Goal: Task Accomplishment & Management: Use online tool/utility

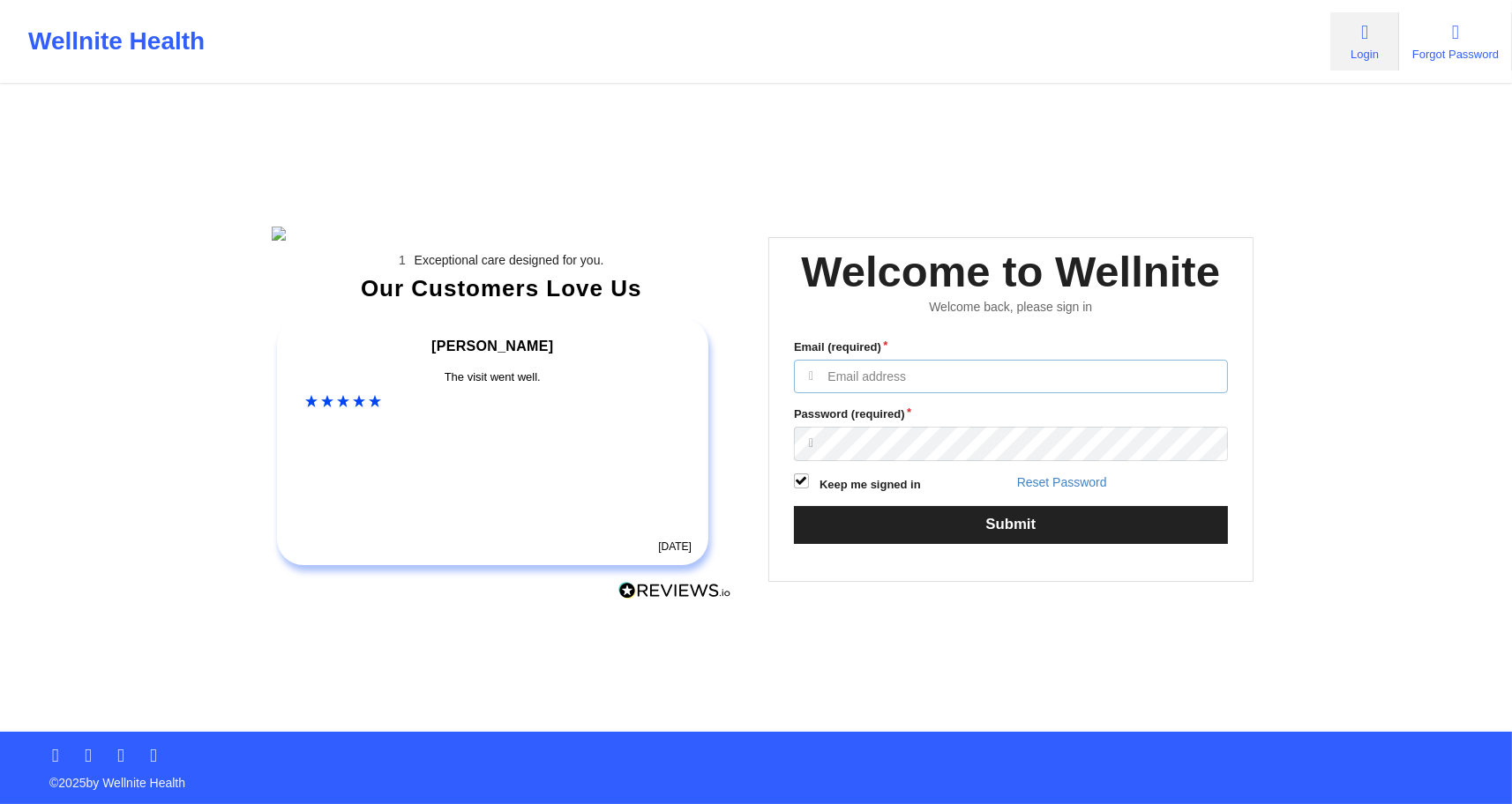
click at [967, 394] on input "Email (required)" at bounding box center [1011, 377] width 434 height 34
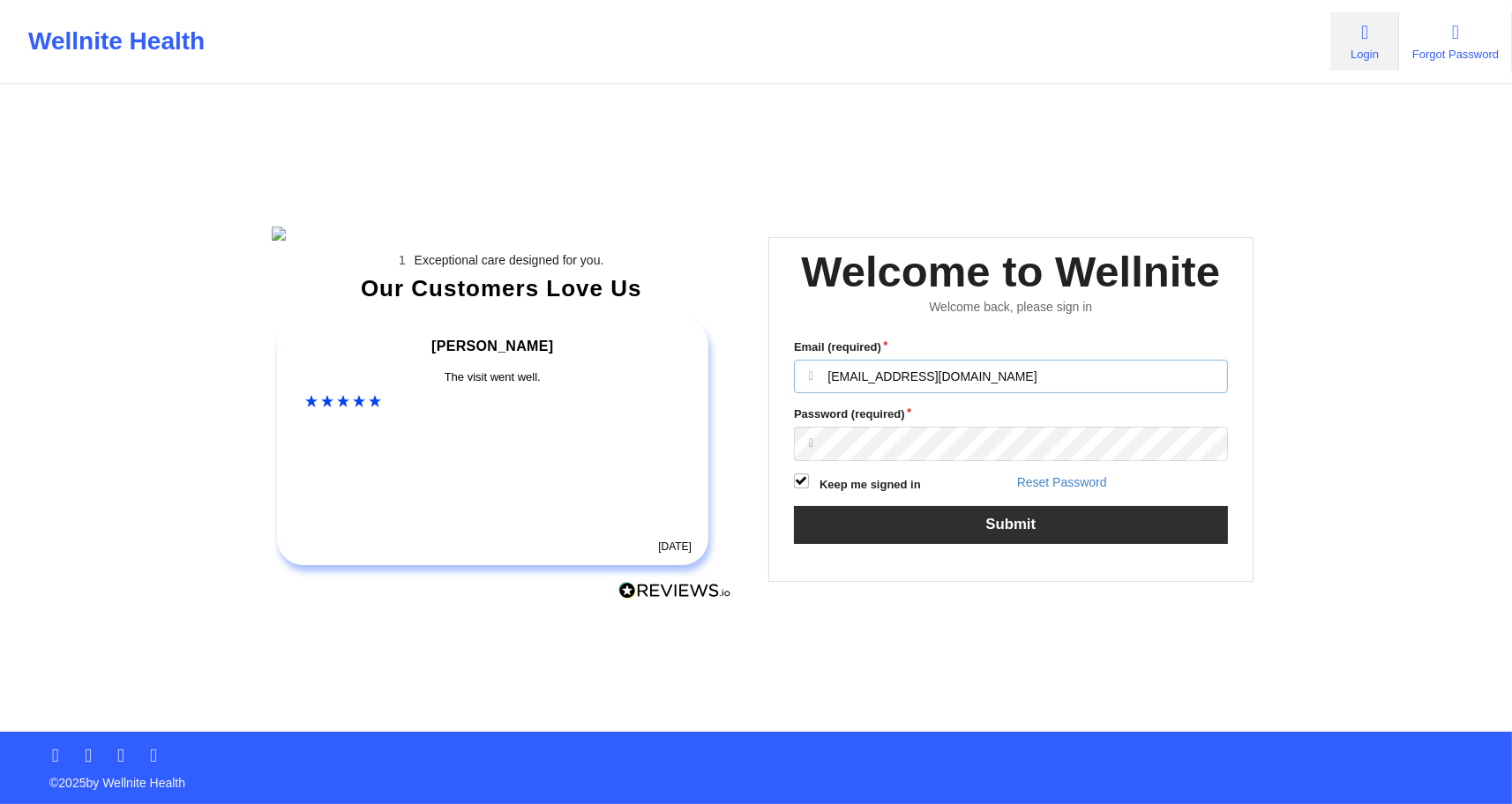
type input "anabelle_gerhold85@example.com"
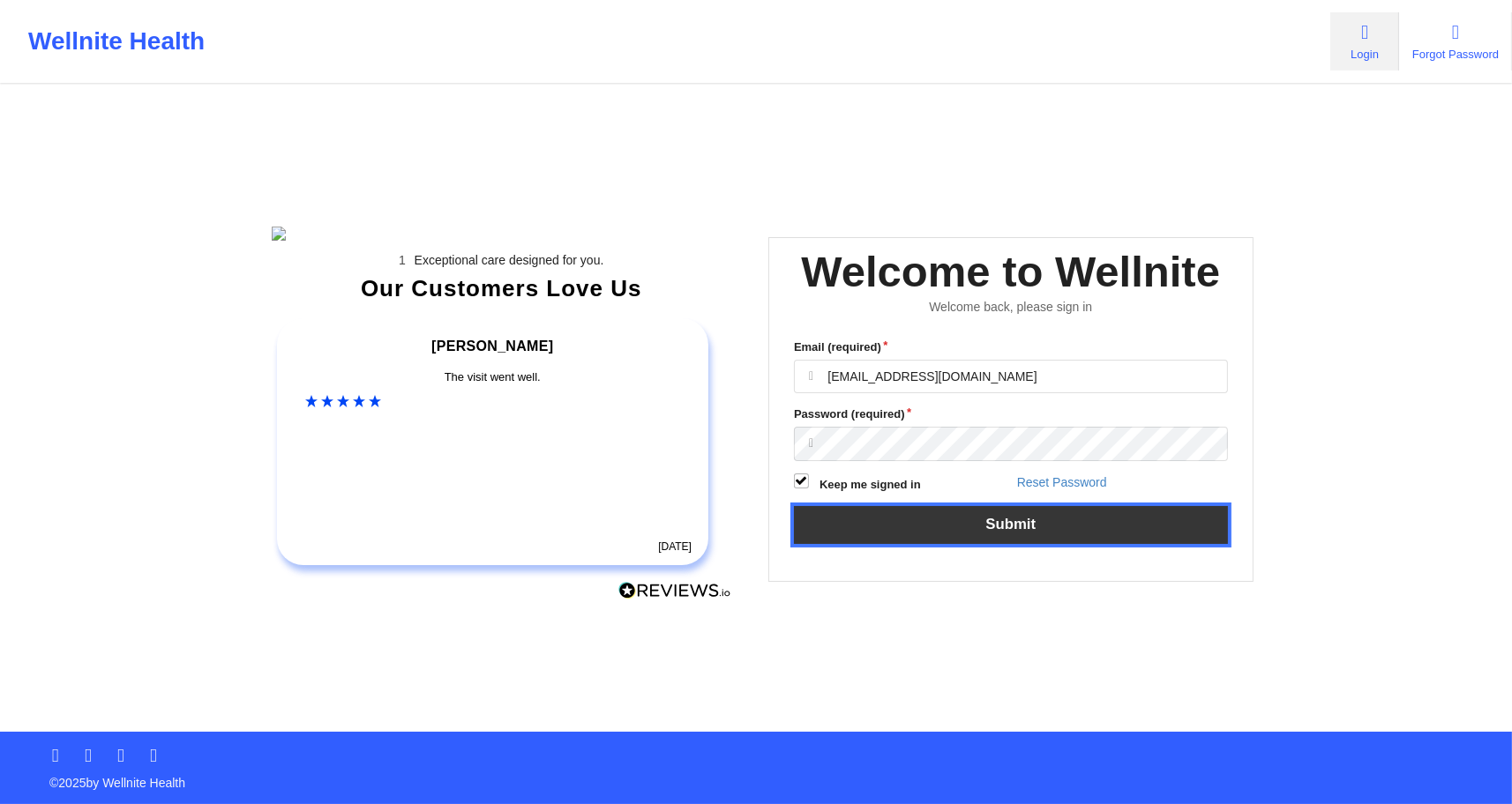
click at [1006, 544] on button "Submit" at bounding box center [1011, 525] width 434 height 38
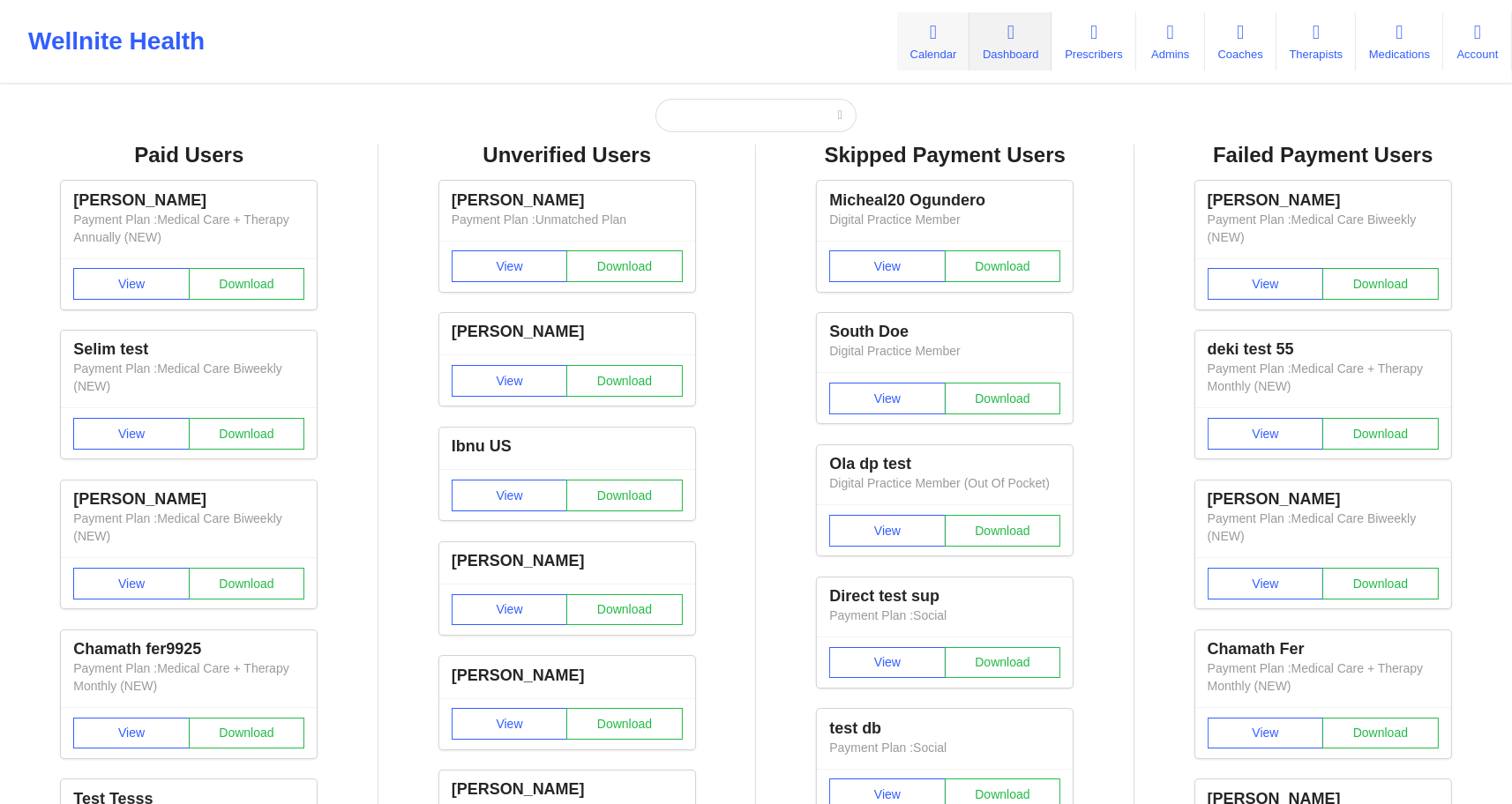
click at [916, 54] on link "Calendar" at bounding box center [934, 42] width 73 height 58
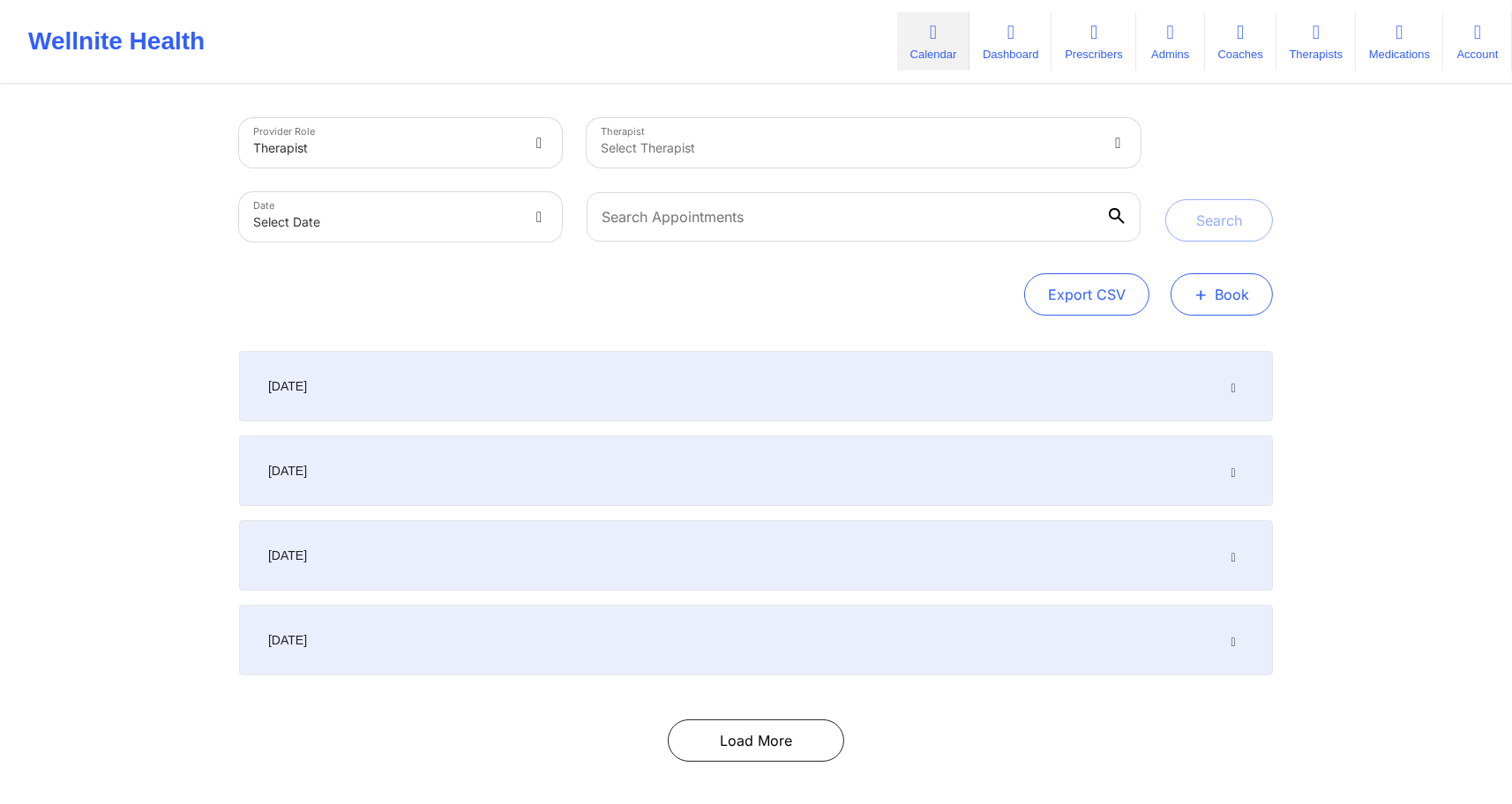
click at [1201, 299] on span "+" at bounding box center [1201, 294] width 14 height 10
click at [1133, 350] on button "Therapy Session" at bounding box center [1192, 350] width 135 height 29
click at [1219, 287] on button "+ Book" at bounding box center [1222, 294] width 103 height 43
click at [1204, 339] on button "Therapy Session" at bounding box center [1192, 350] width 135 height 29
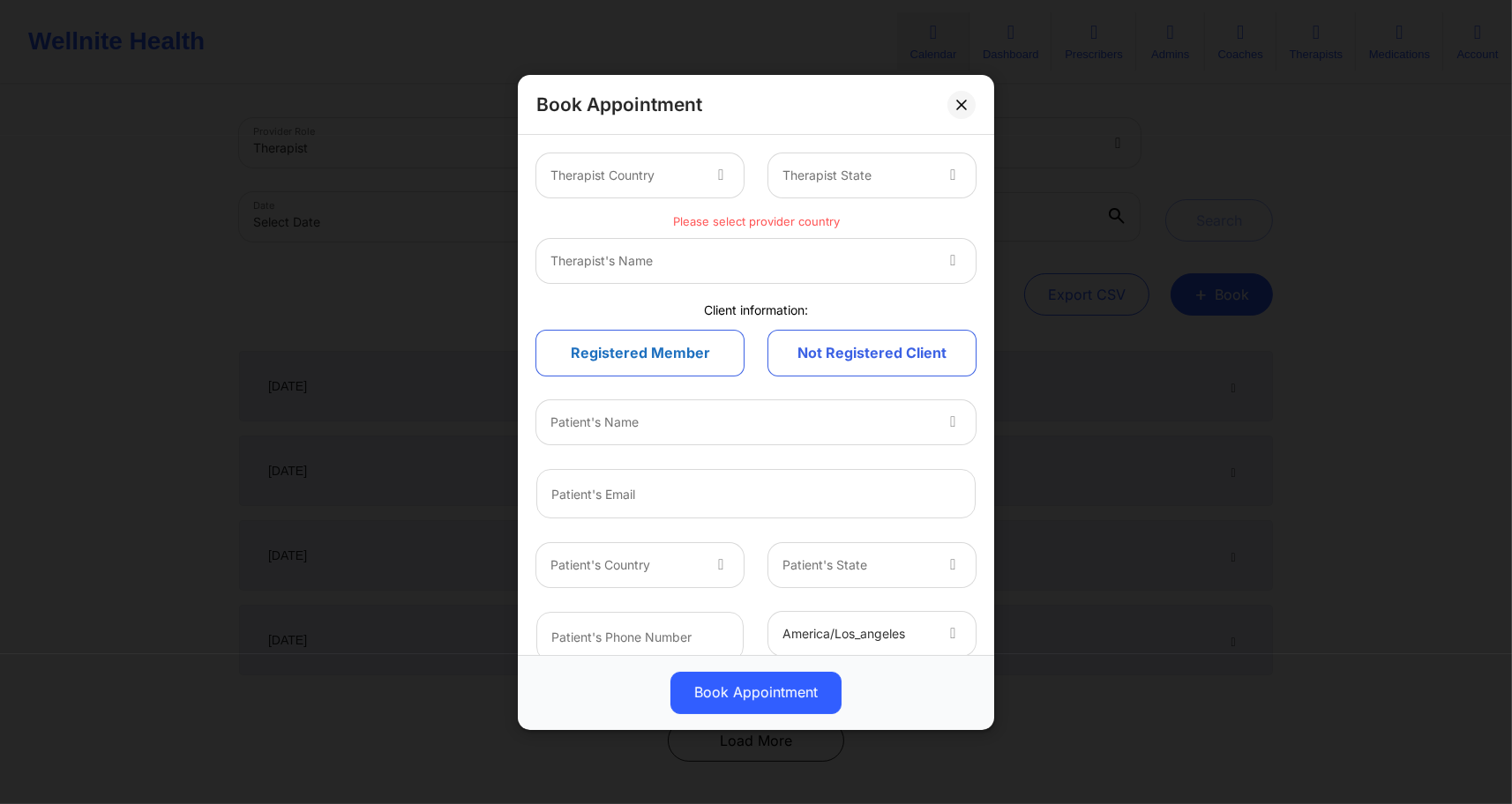
click at [655, 361] on link "Registered Member" at bounding box center [640, 354] width 207 height 45
click at [834, 363] on link "Not Registered Client" at bounding box center [872, 354] width 207 height 45
click at [723, 358] on link "Registered Member" at bounding box center [640, 354] width 207 height 45
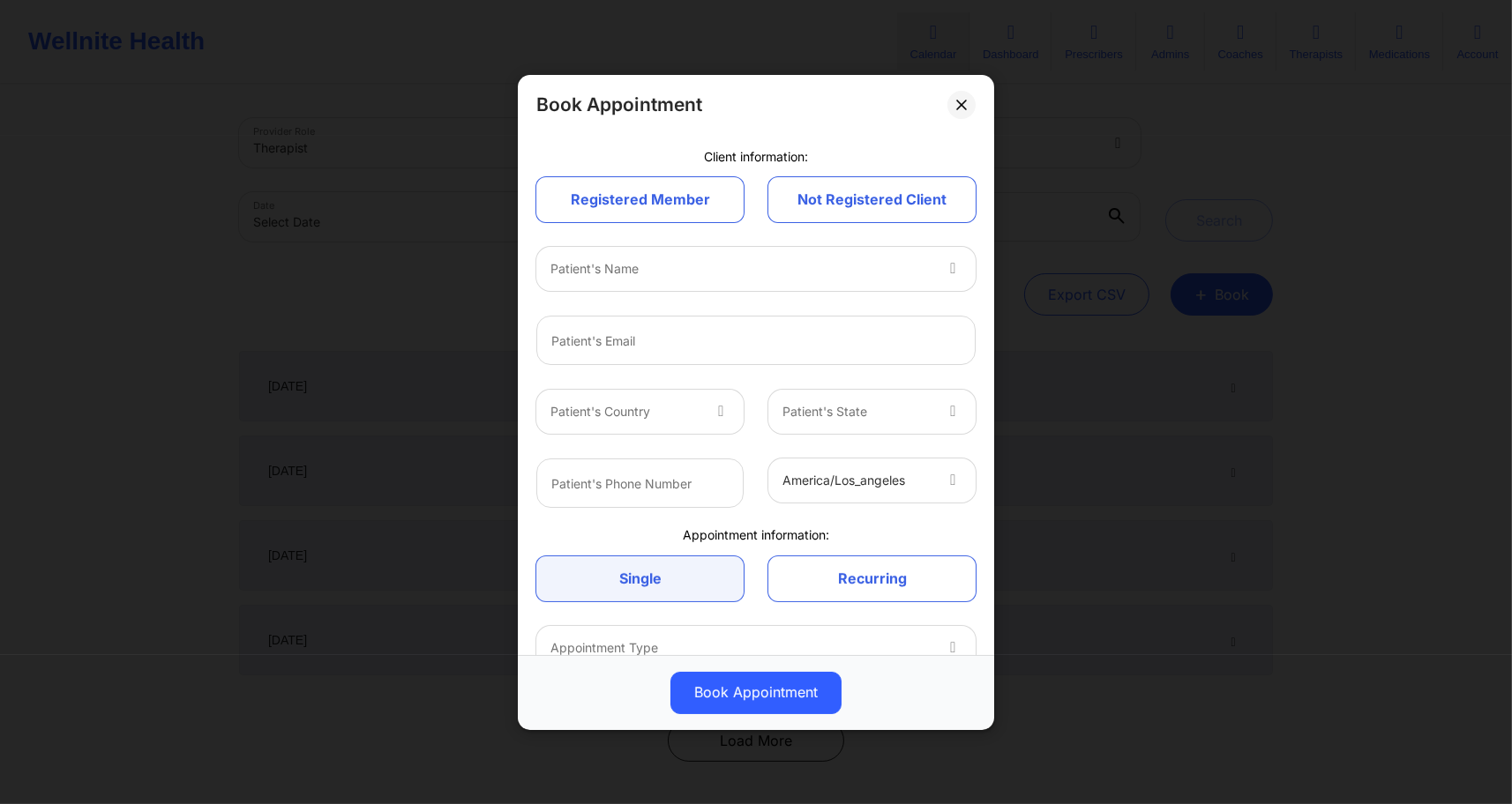
scroll to position [154, 0]
click at [684, 196] on link "Registered Member" at bounding box center [640, 199] width 207 height 45
click at [863, 208] on link "Not Registered Client" at bounding box center [872, 199] width 207 height 45
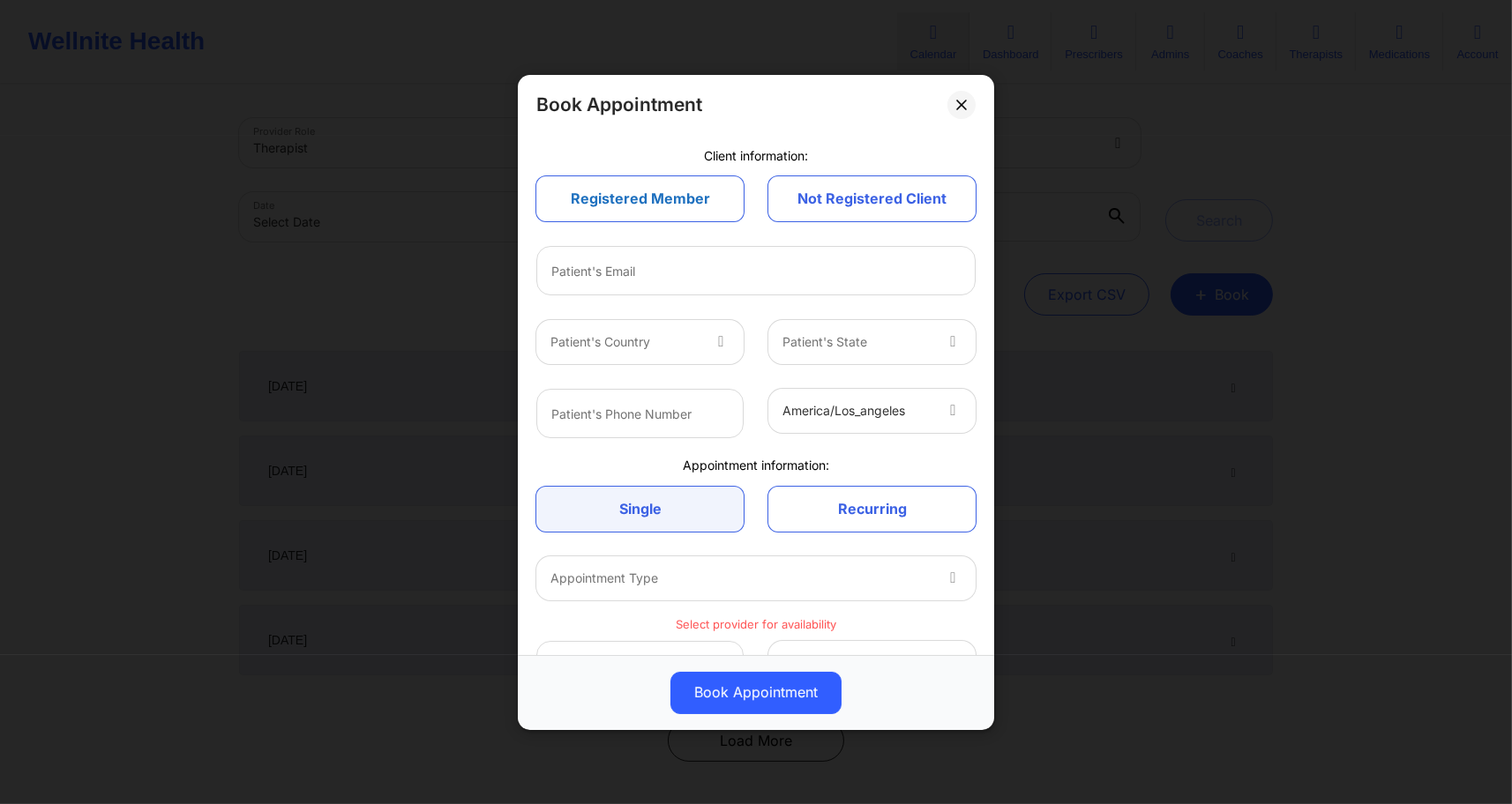
click at [681, 193] on link "Registered Member" at bounding box center [640, 199] width 207 height 45
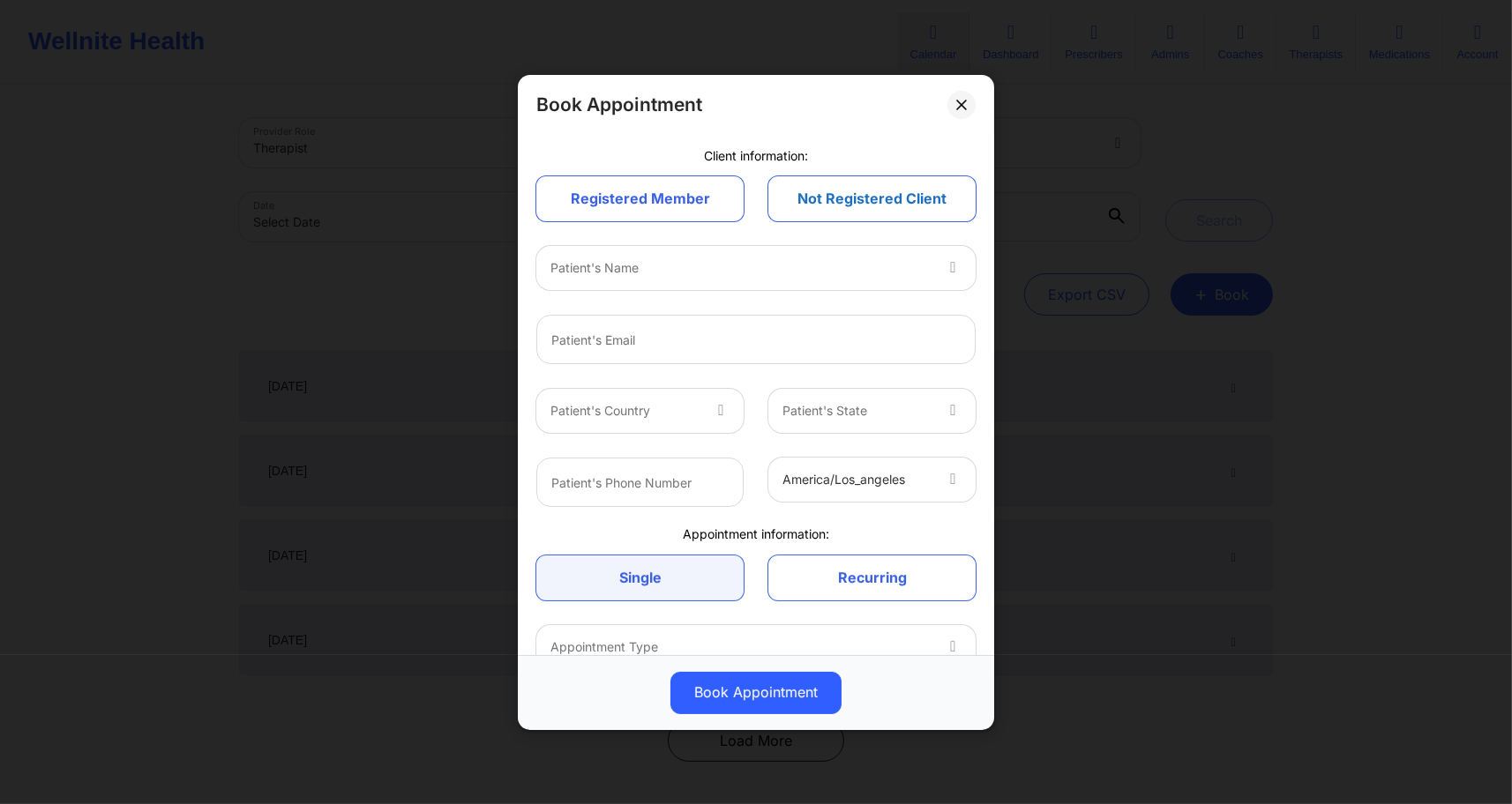
click at [831, 208] on link "Not Registered Client" at bounding box center [872, 199] width 207 height 45
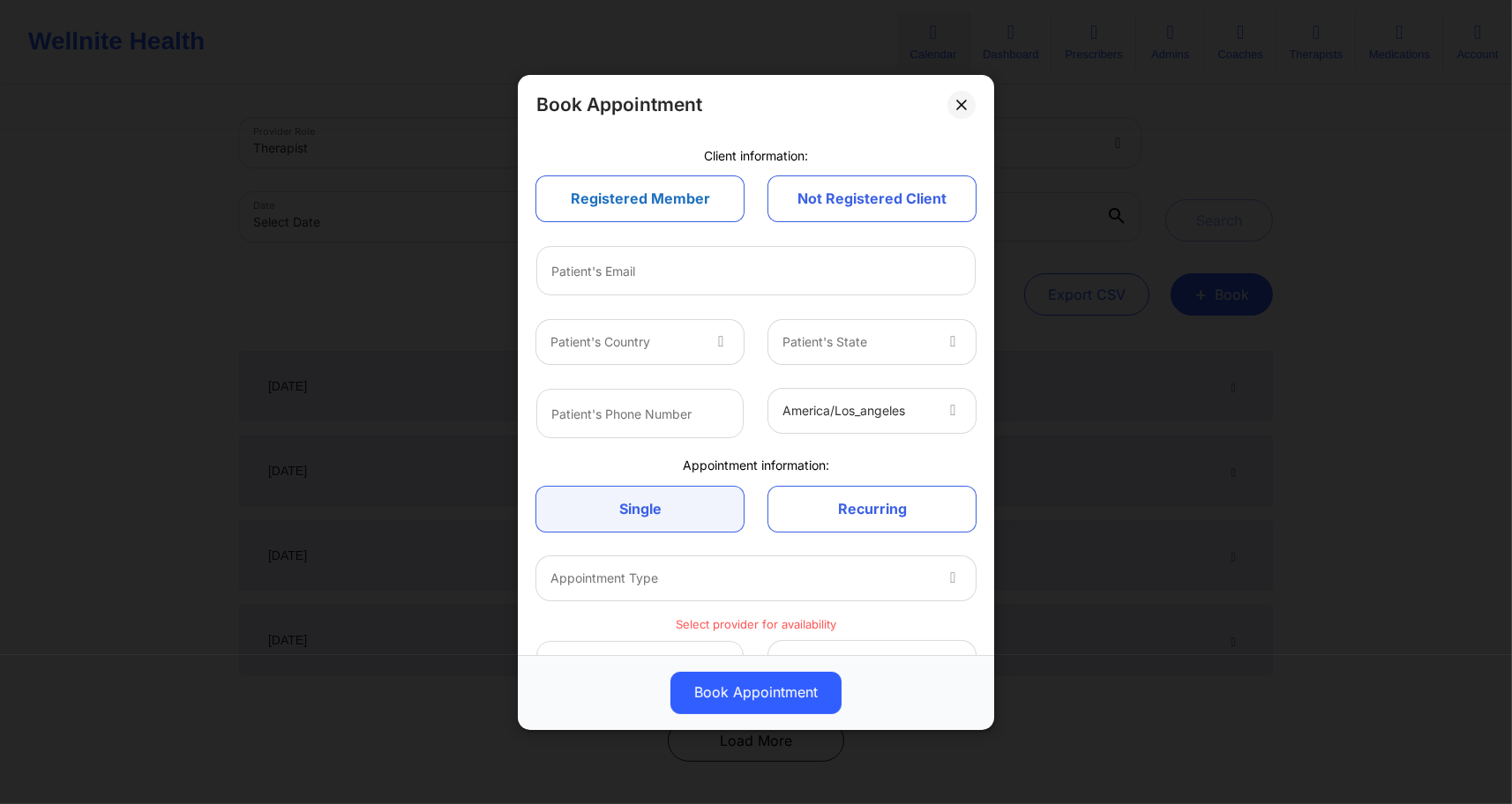
click at [649, 204] on link "Registered Member" at bounding box center [640, 199] width 207 height 45
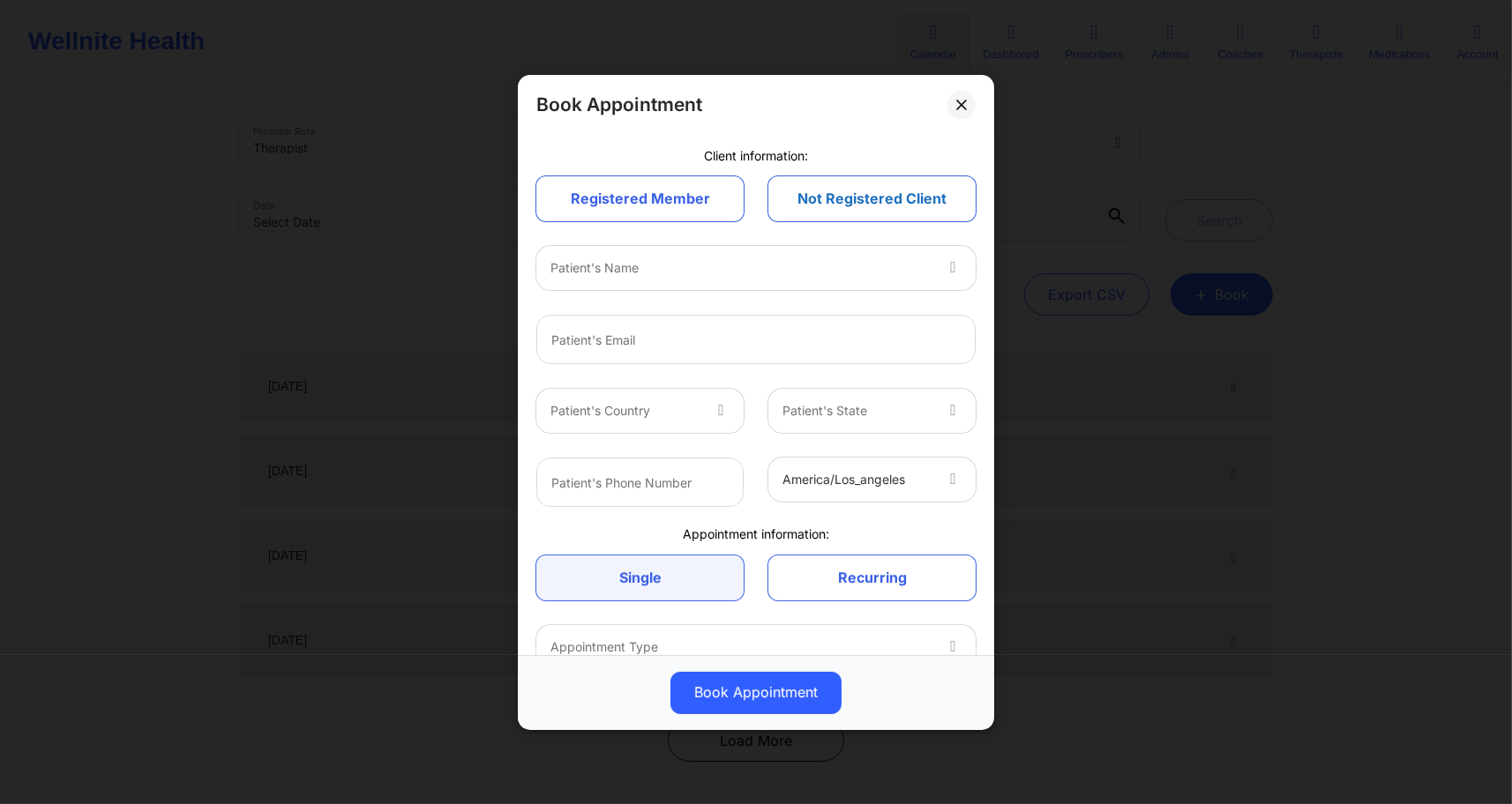
click at [844, 206] on link "Not Registered Client" at bounding box center [872, 199] width 207 height 45
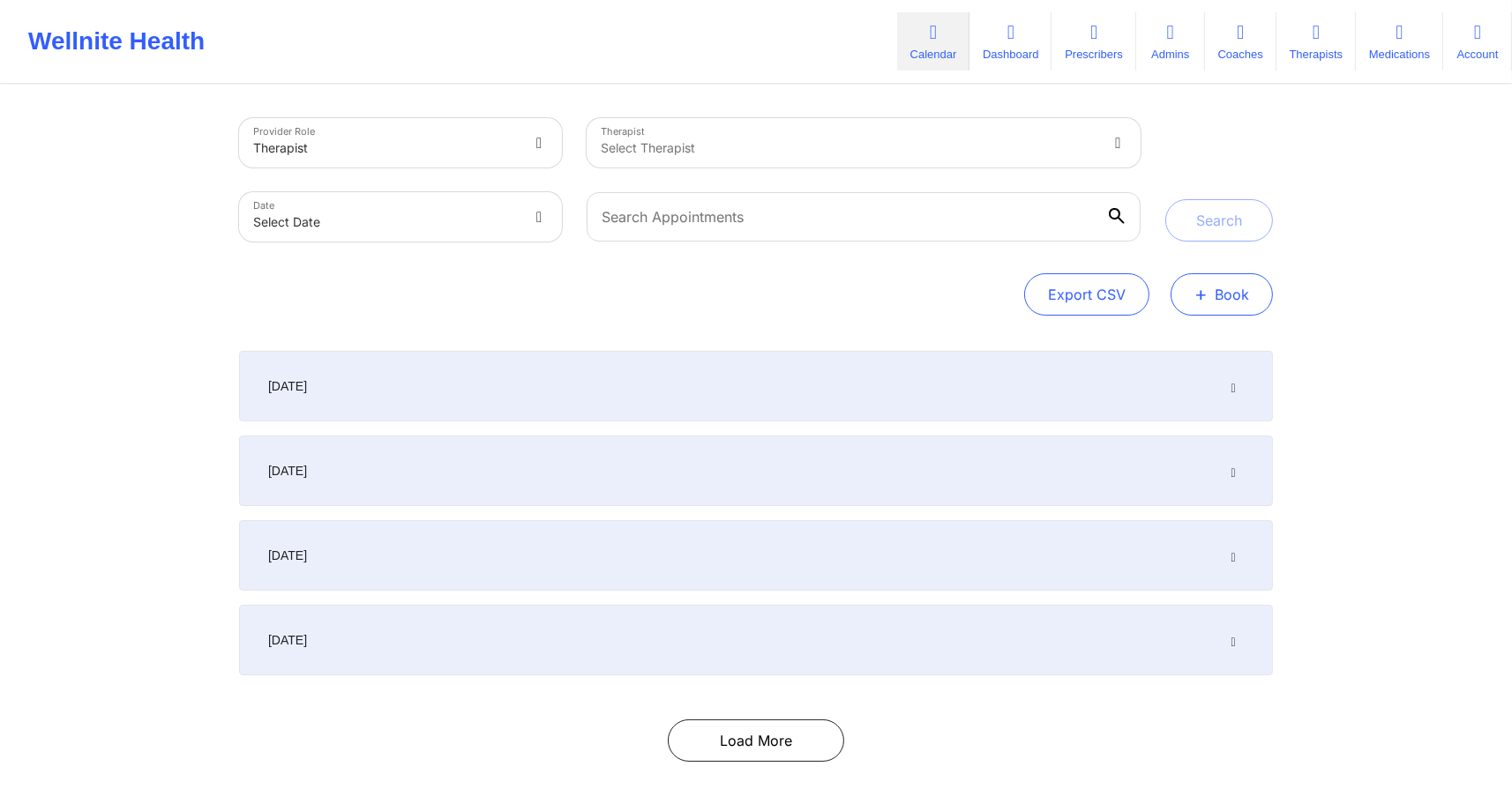
click at [1213, 293] on button "+ Book" at bounding box center [1222, 294] width 103 height 43
click at [1208, 339] on button "Therapy Session" at bounding box center [1192, 350] width 135 height 29
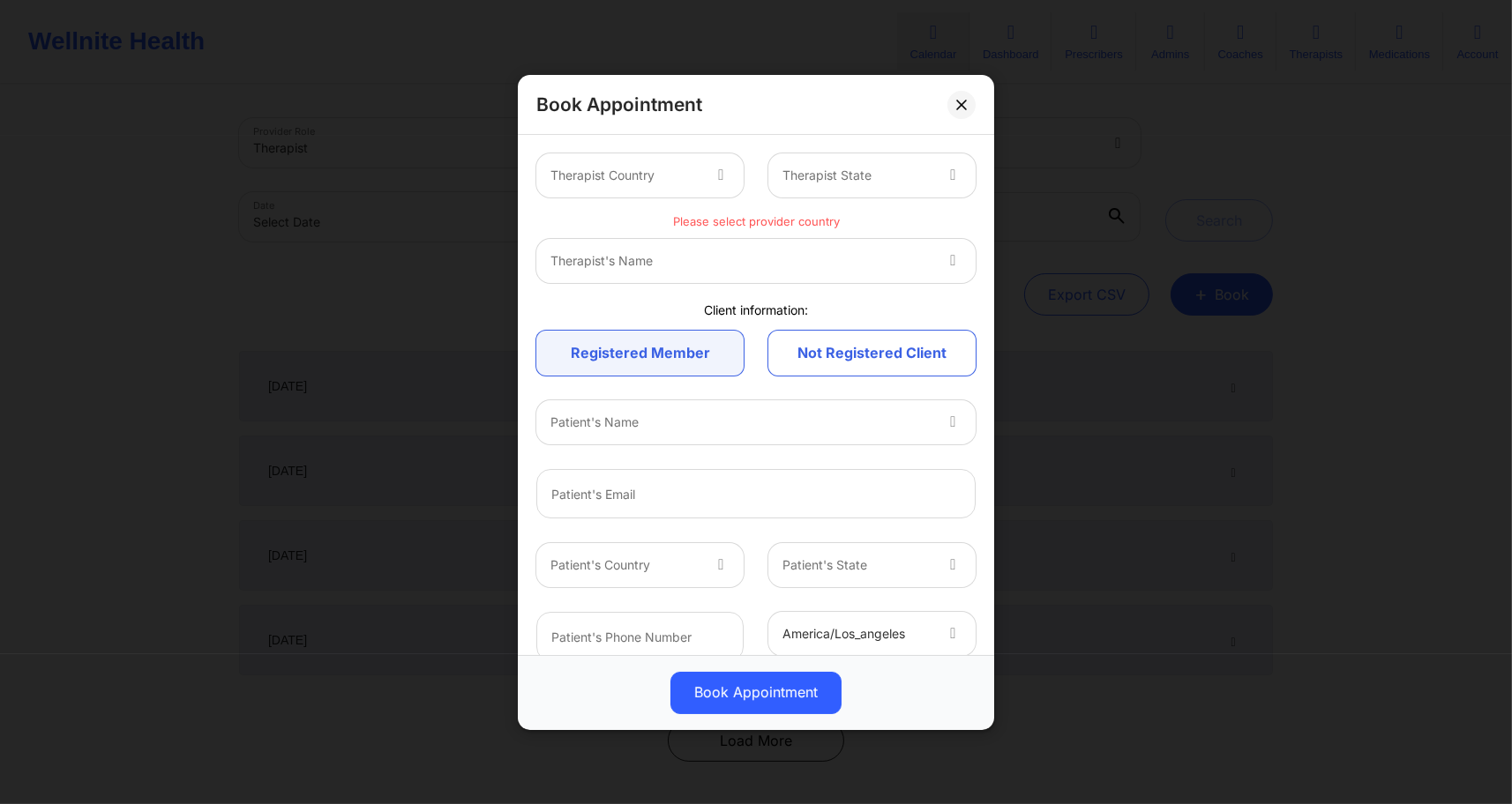
scroll to position [154, 0]
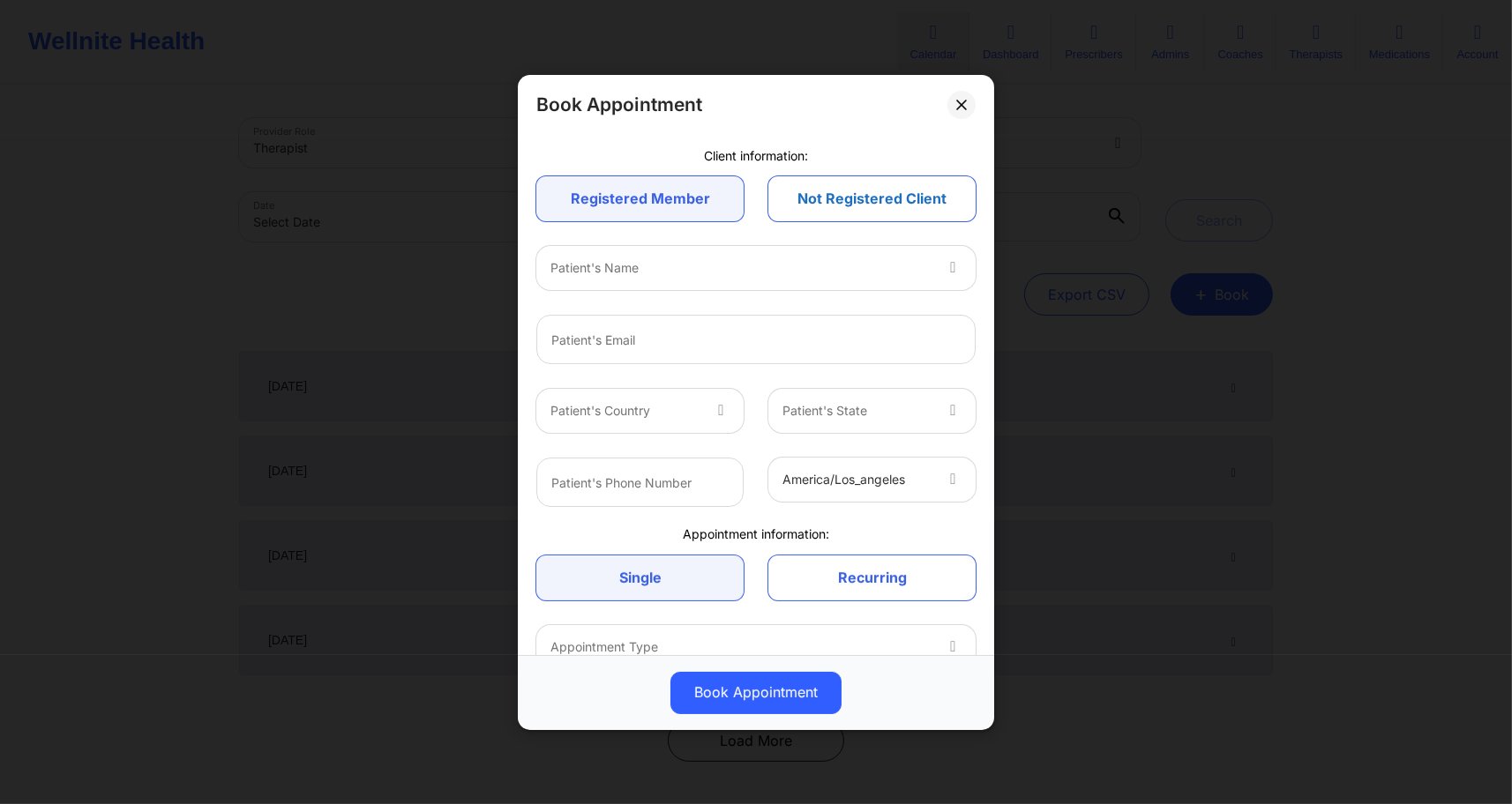
click at [875, 211] on link "Not Registered Client" at bounding box center [872, 199] width 207 height 45
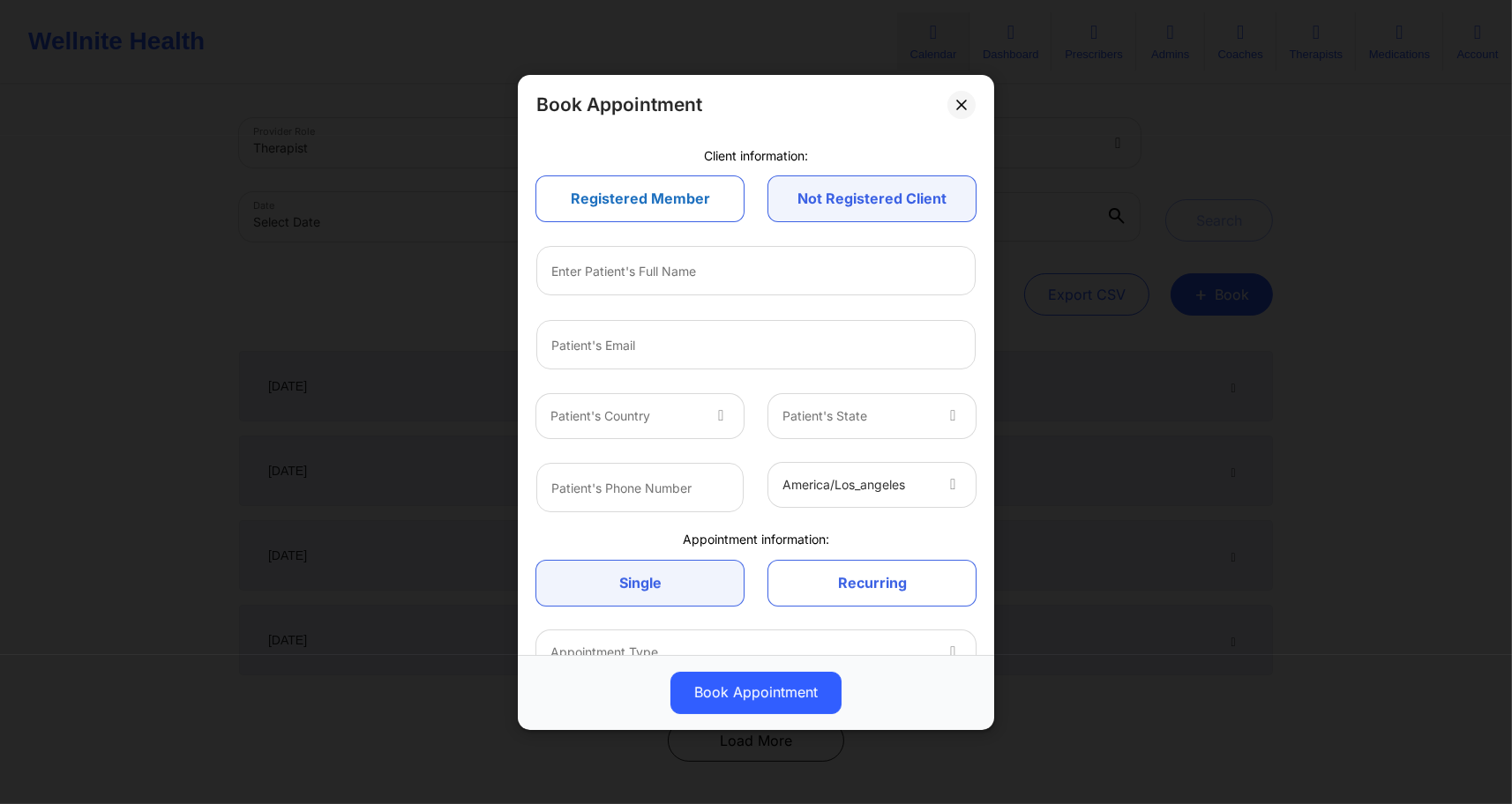
click at [678, 204] on link "Registered Member" at bounding box center [640, 199] width 207 height 45
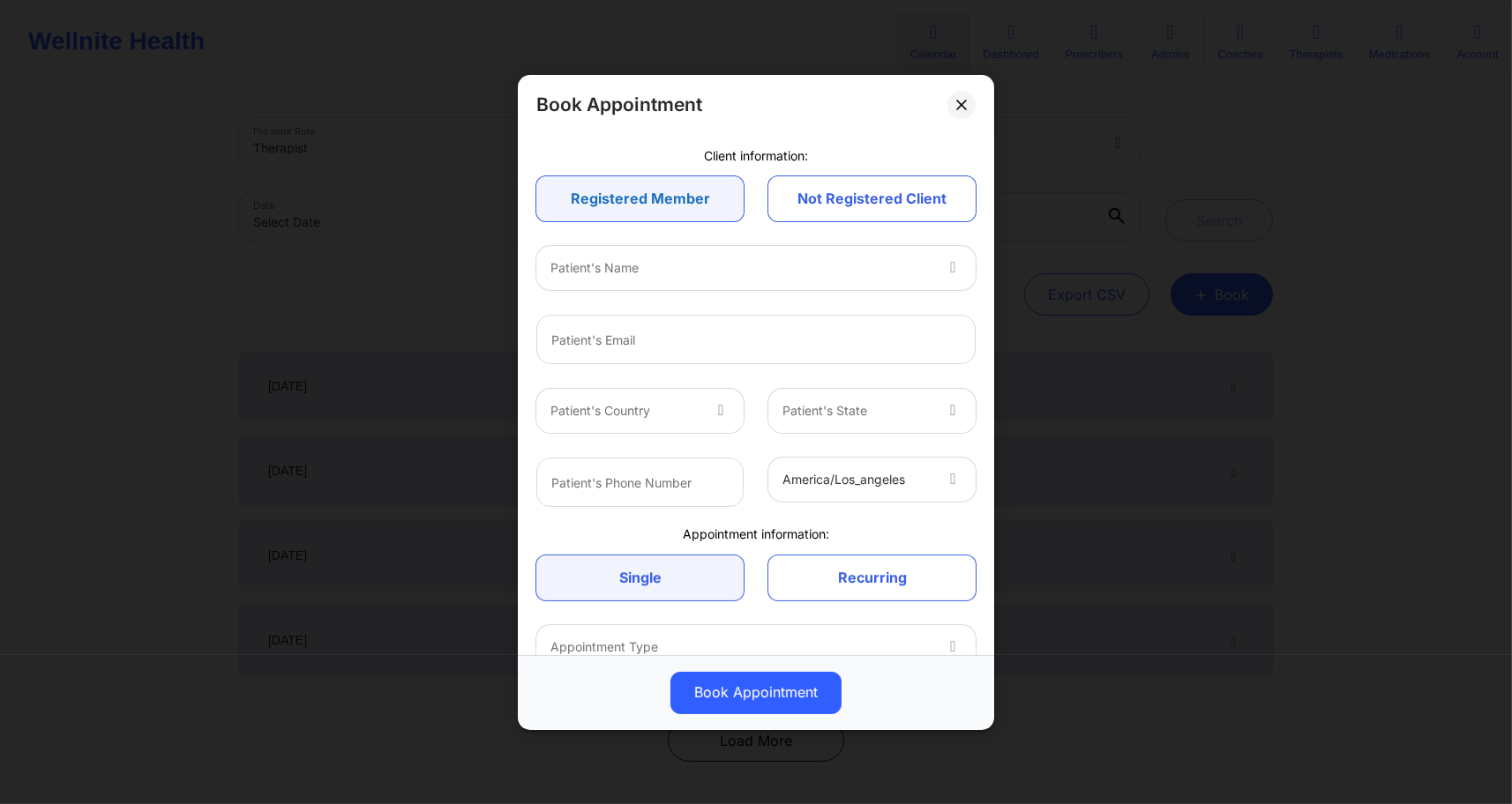
click at [657, 211] on link "Registered Member" at bounding box center [640, 199] width 207 height 45
click at [849, 200] on link "Not Registered Client" at bounding box center [872, 199] width 207 height 45
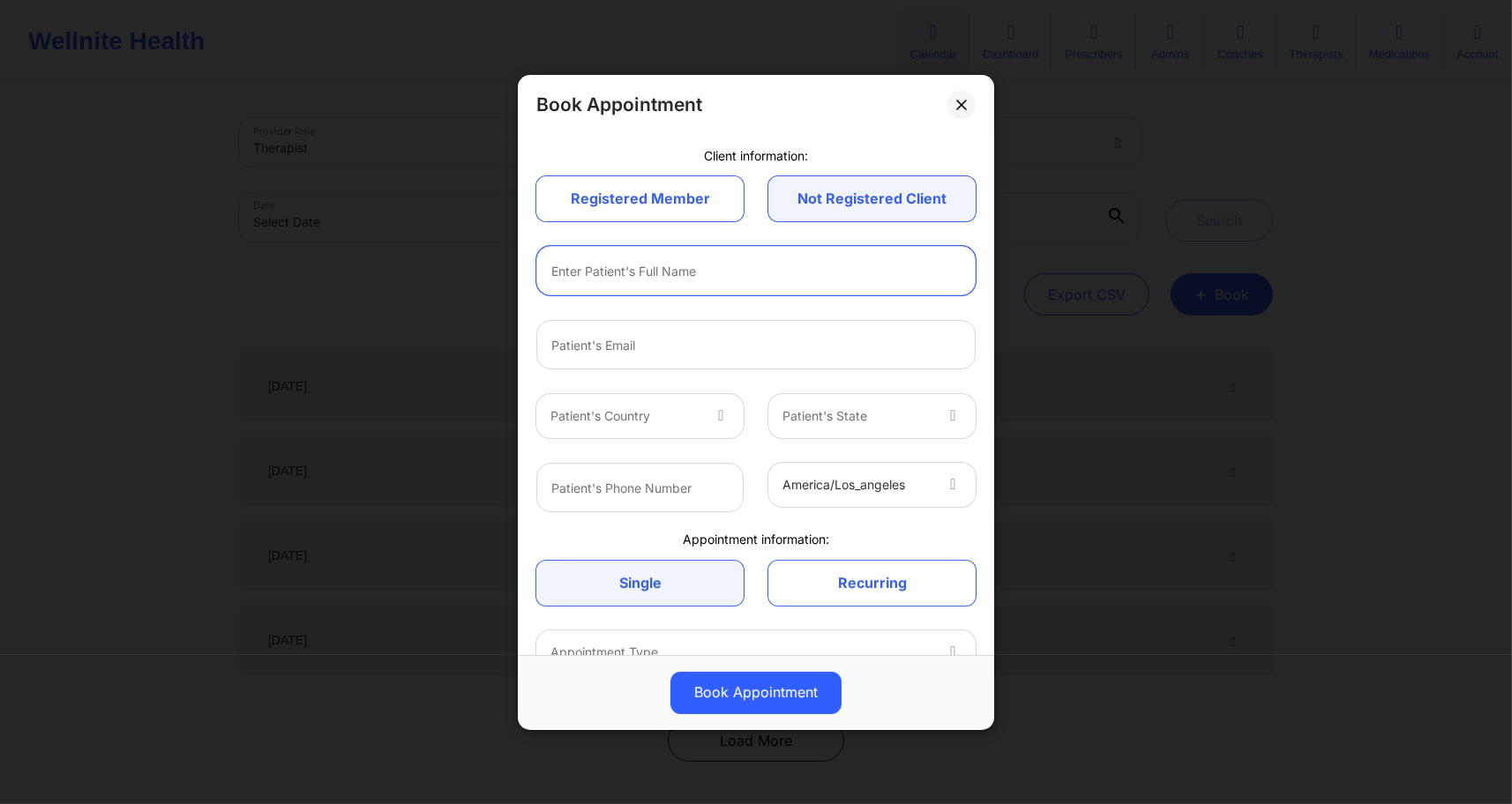
click at [751, 273] on input "text" at bounding box center [756, 270] width 439 height 49
click at [635, 205] on link "Registered Member" at bounding box center [640, 199] width 207 height 45
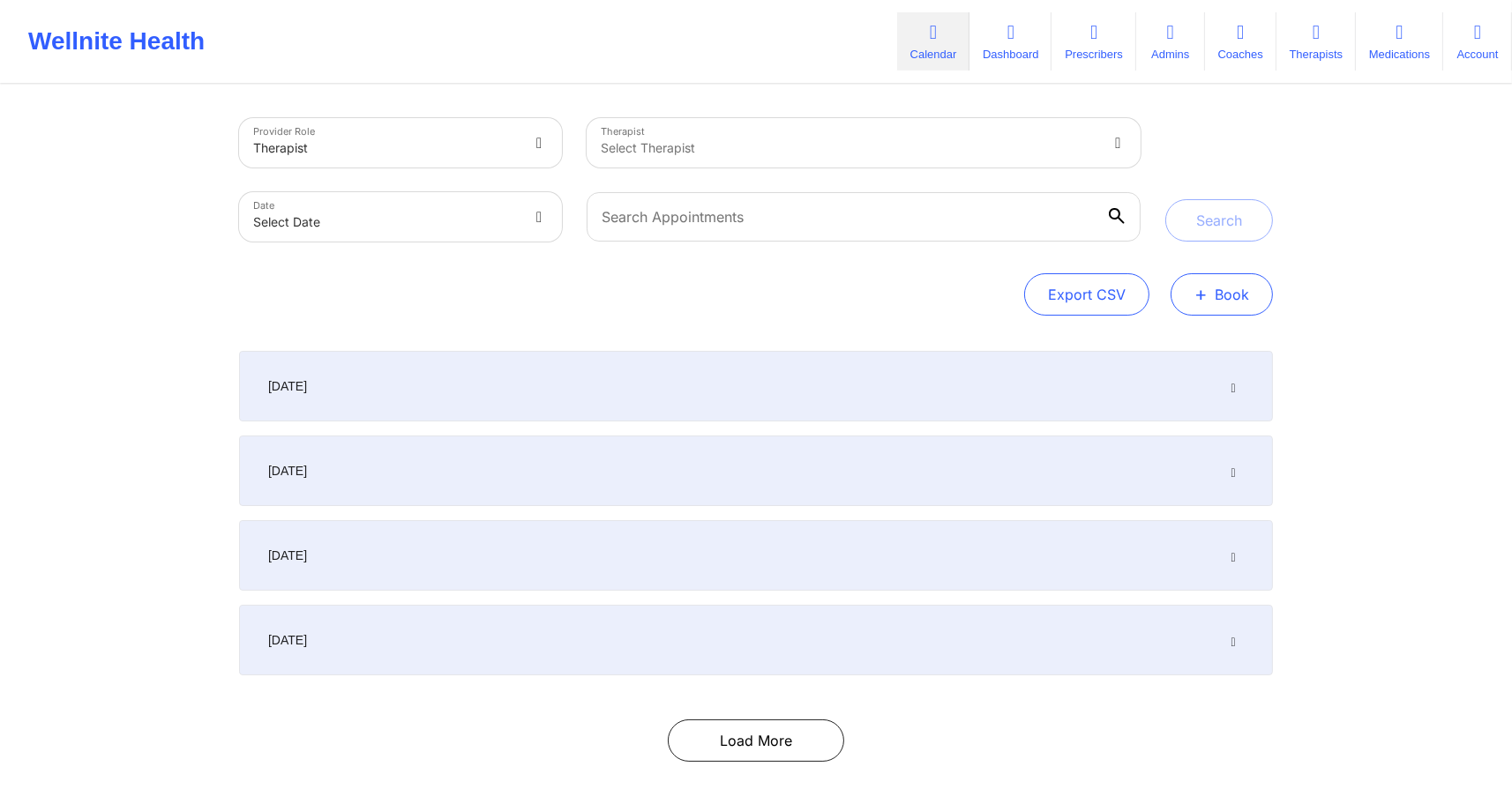
click at [1232, 300] on button "+ Book" at bounding box center [1222, 294] width 103 height 43
click at [1216, 355] on button "Therapy Session" at bounding box center [1192, 350] width 135 height 29
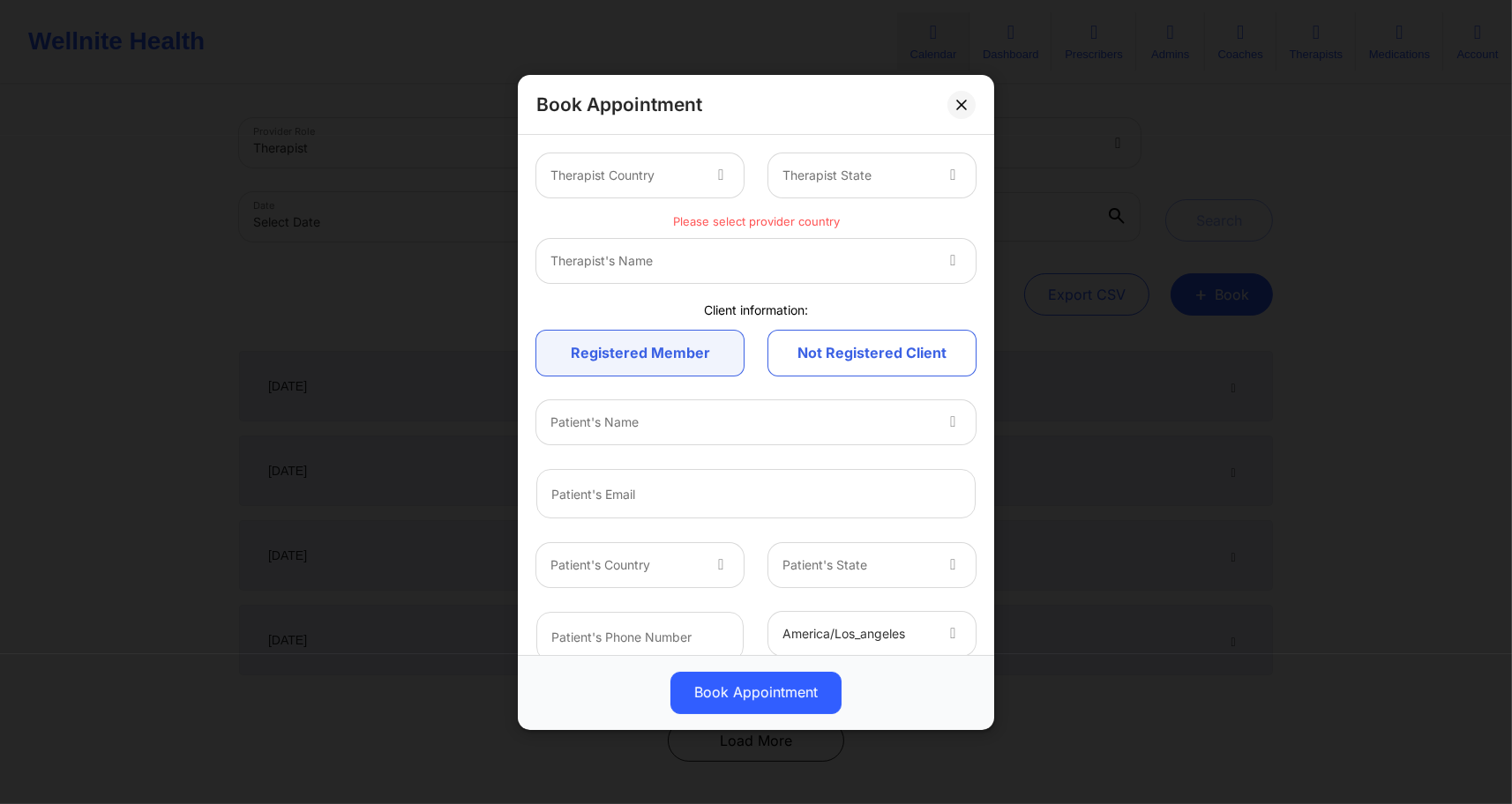
scroll to position [154, 0]
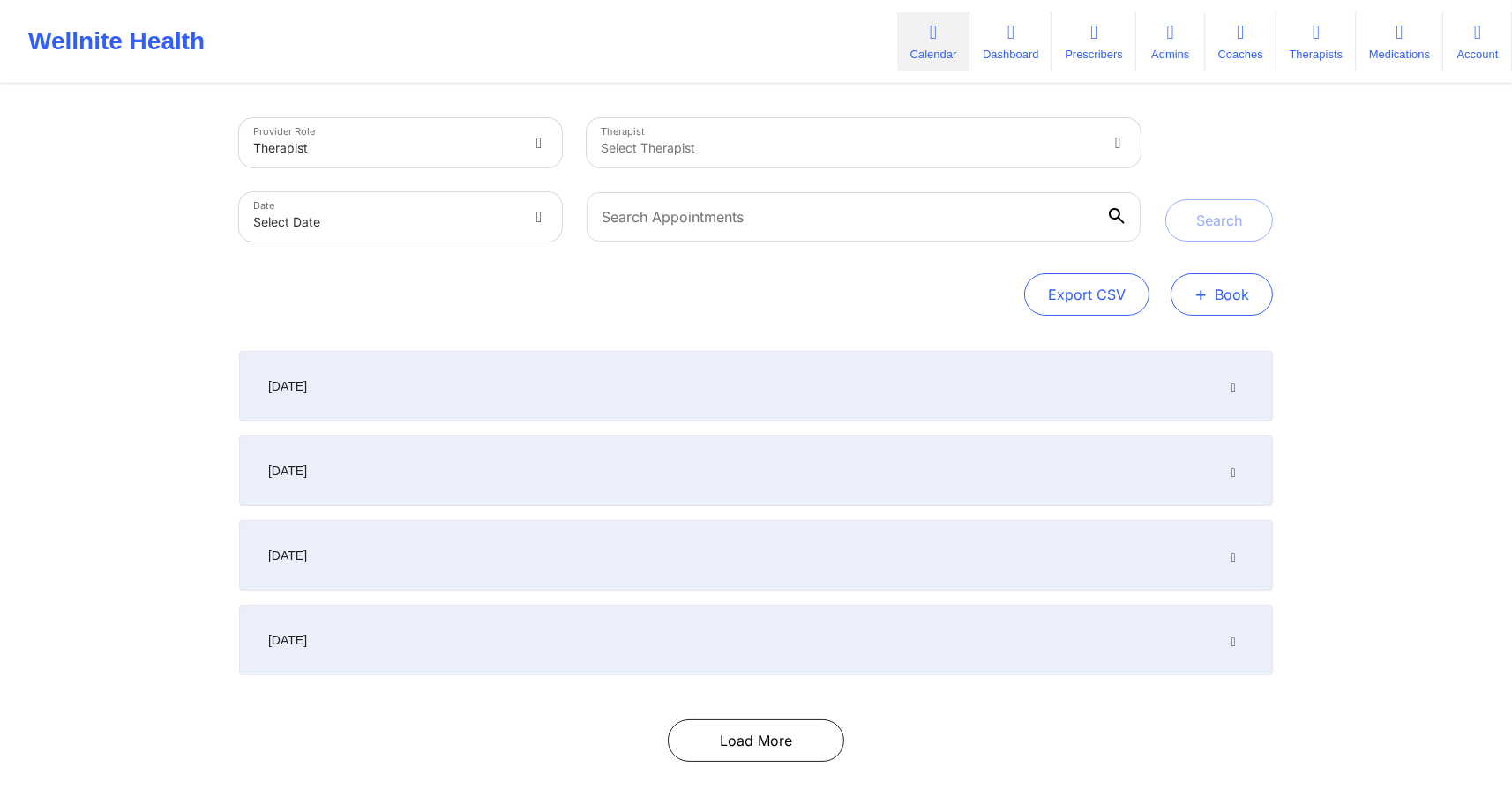
click at [1239, 305] on button "+ Book" at bounding box center [1222, 294] width 103 height 43
click at [1218, 343] on button "Therapy Session" at bounding box center [1192, 350] width 135 height 29
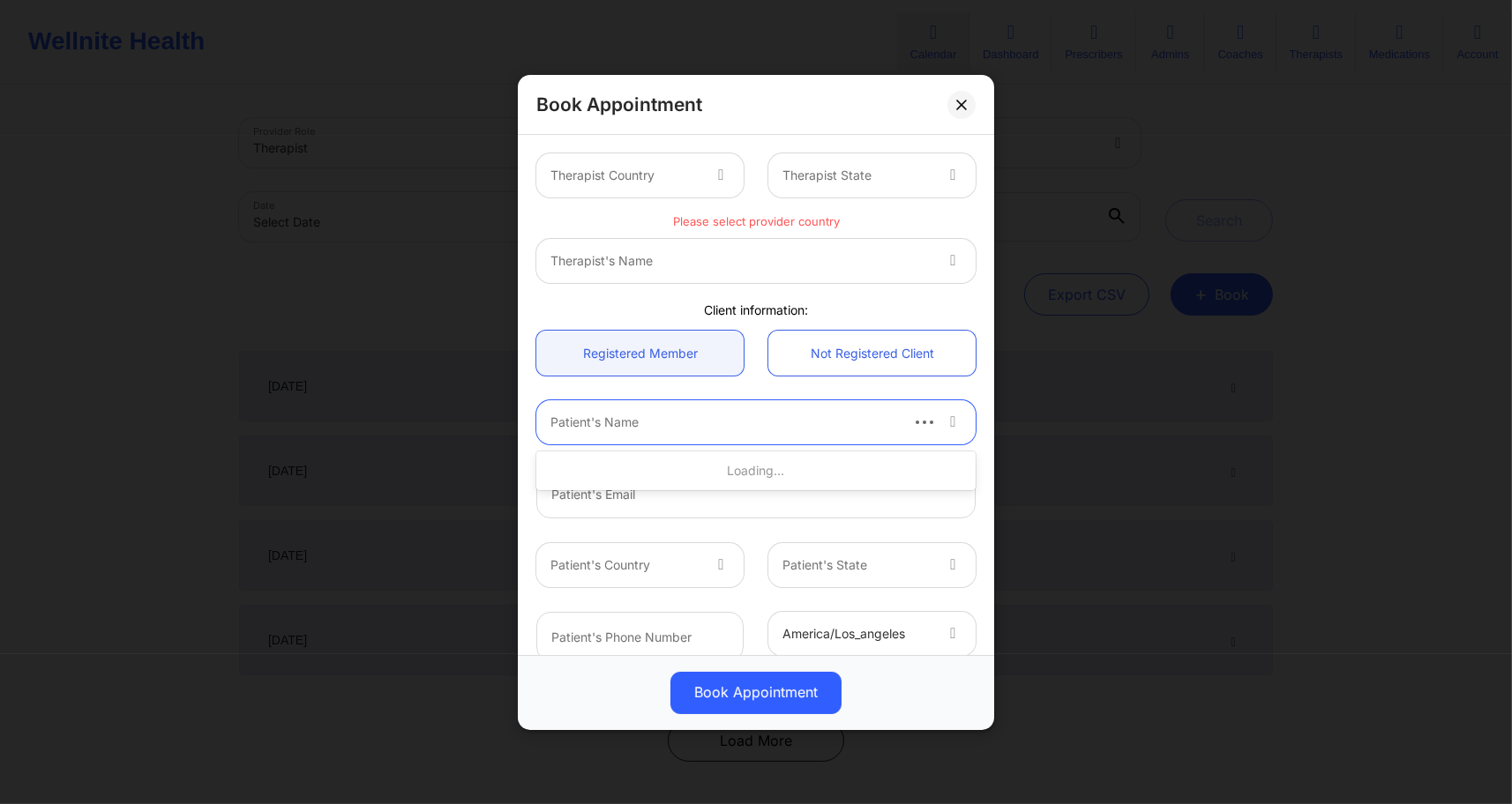
click at [617, 433] on div "Patient's Name" at bounding box center [717, 422] width 362 height 44
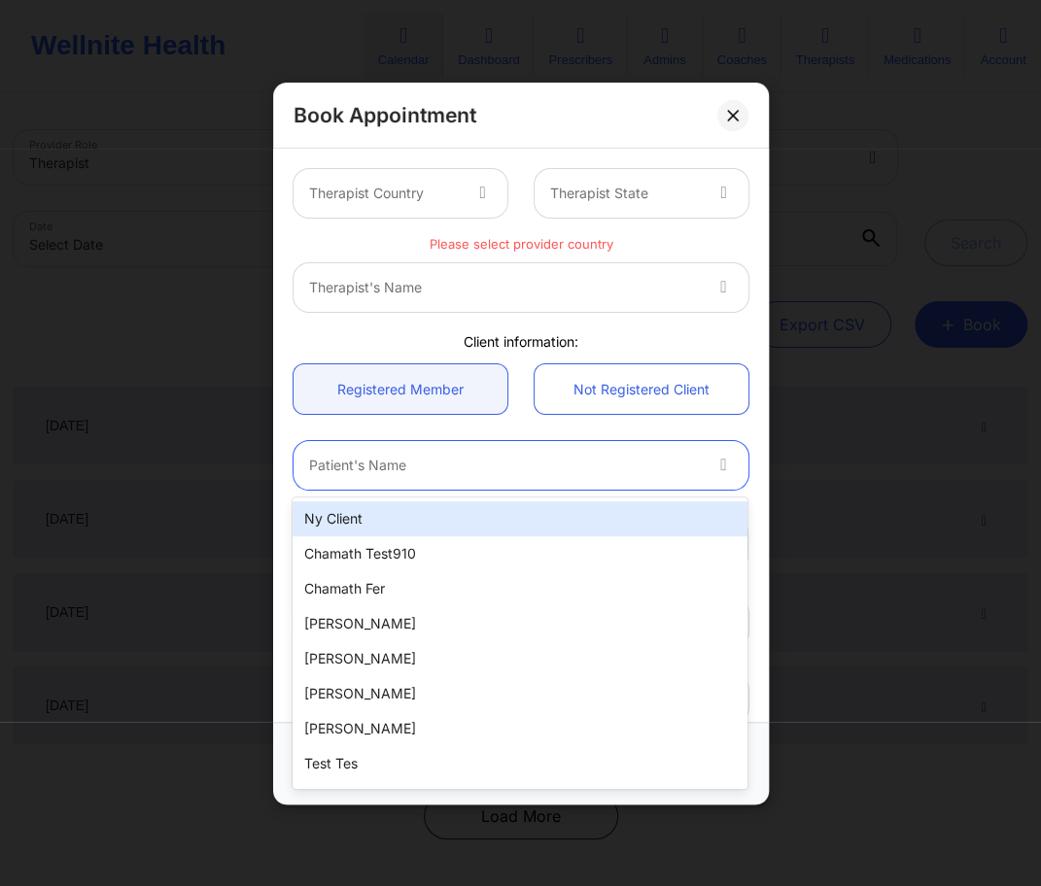
click at [446, 482] on div "Patient's Name" at bounding box center [498, 465] width 408 height 49
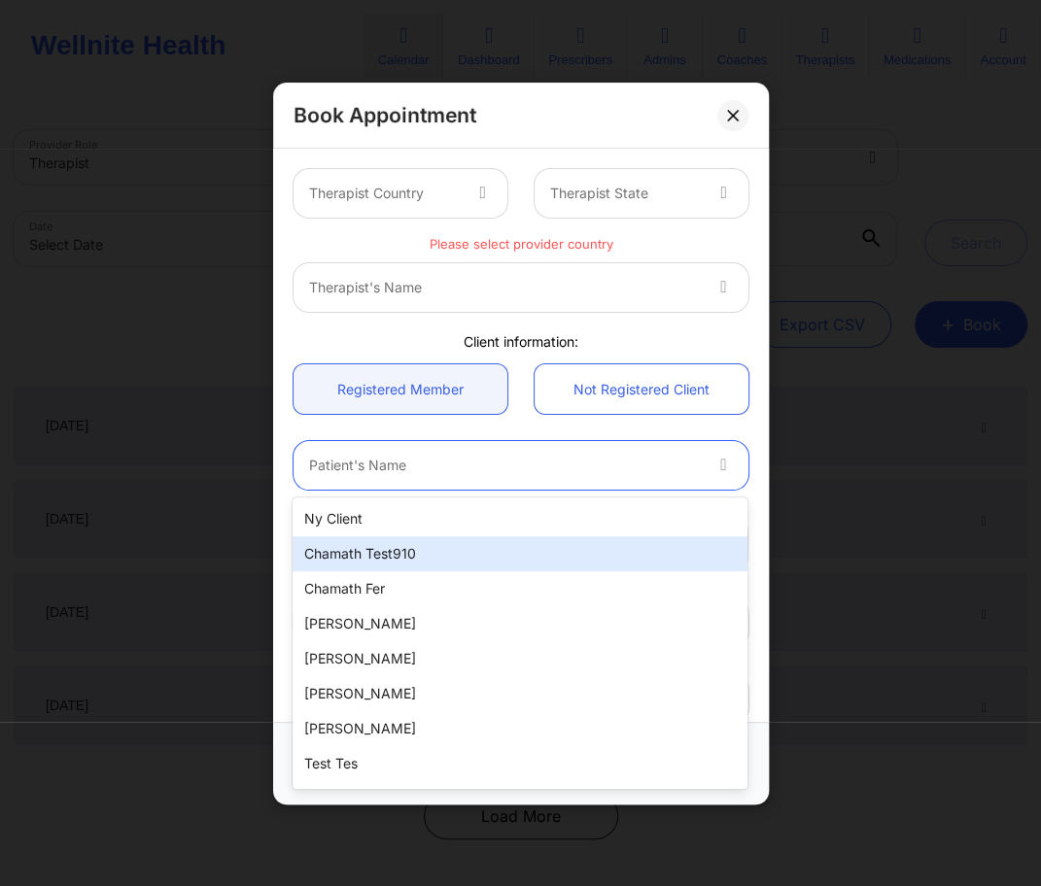
click at [416, 560] on div "chamath test910" at bounding box center [520, 554] width 455 height 35
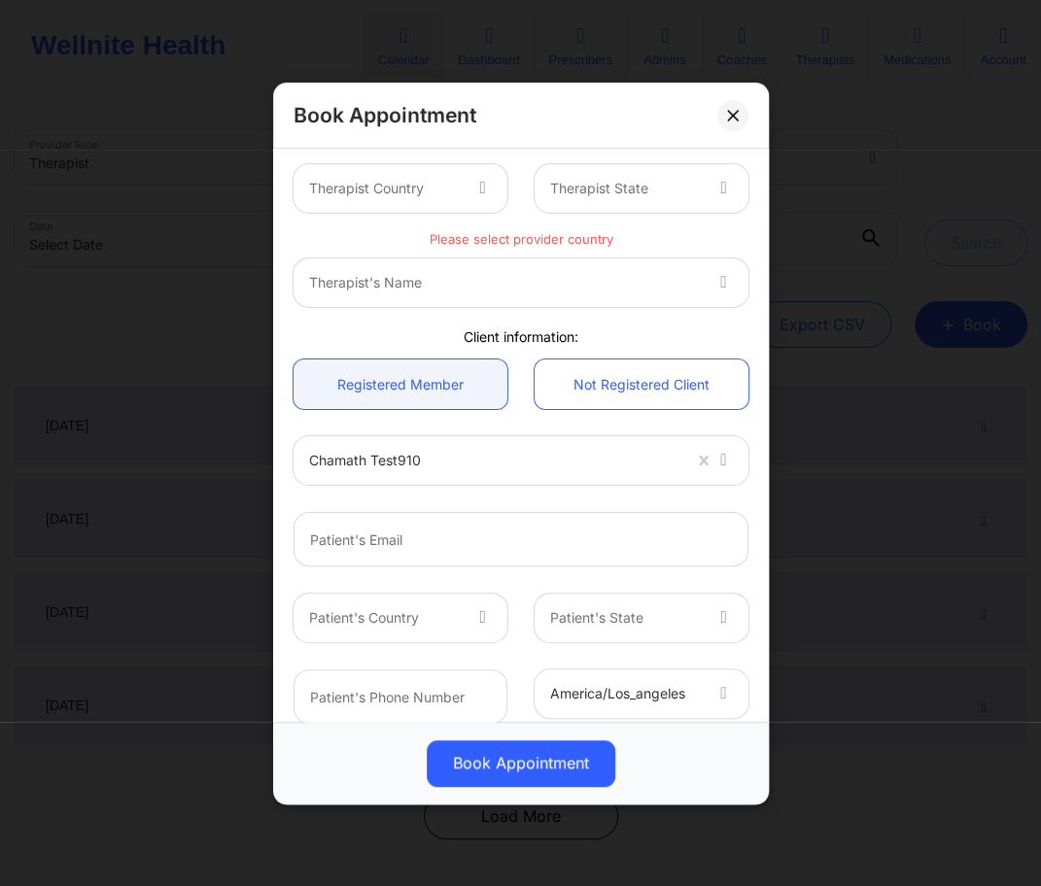
click at [619, 455] on div at bounding box center [494, 460] width 371 height 23
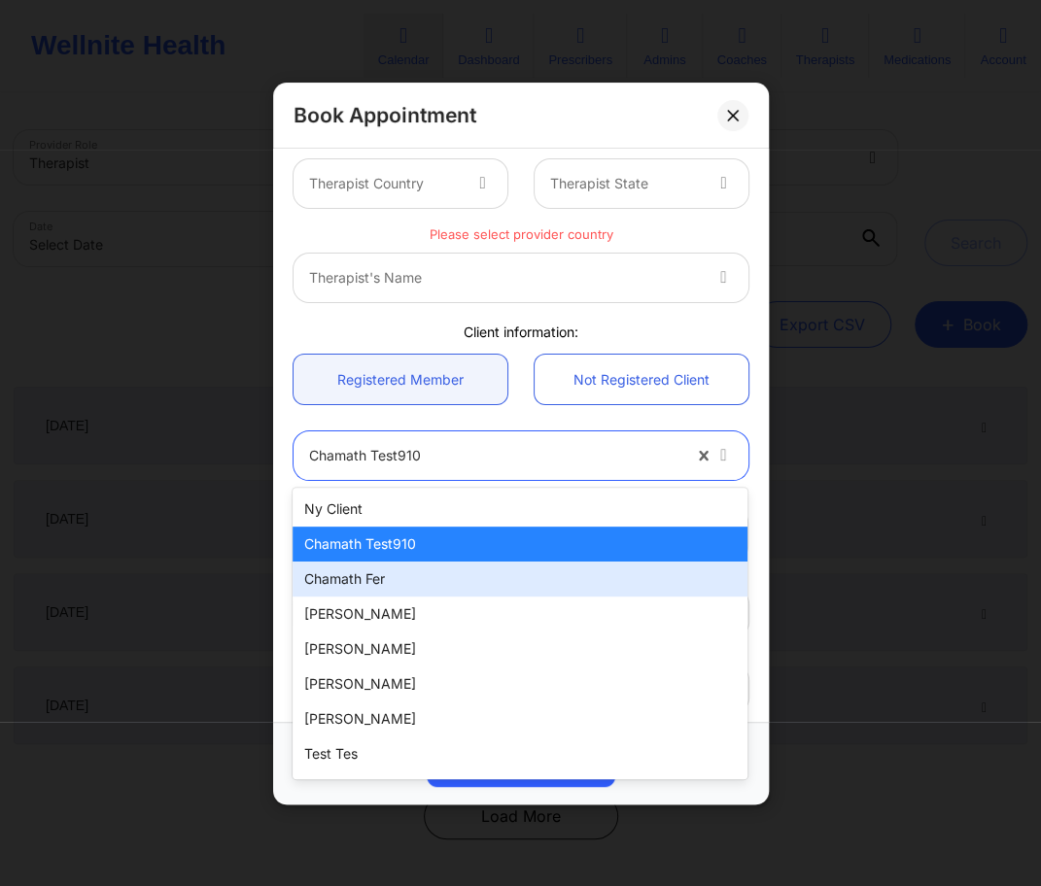
scroll to position [12, 0]
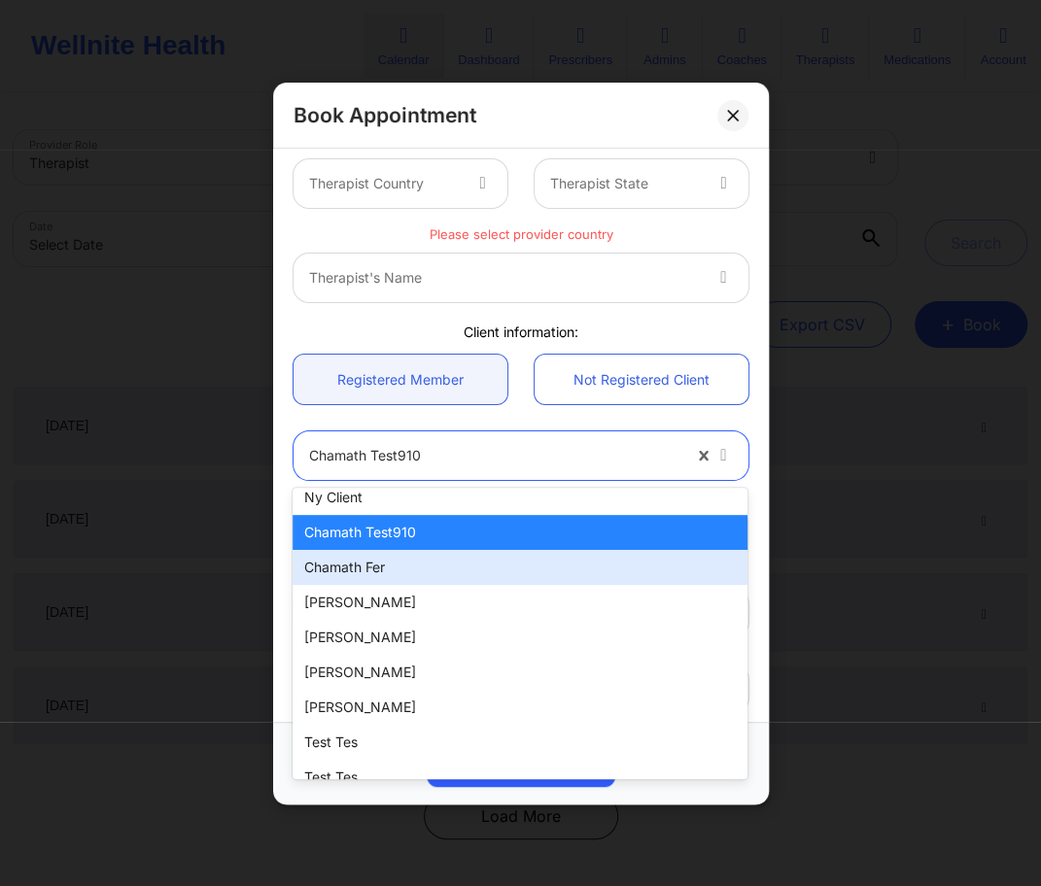
click at [433, 581] on div "chamath fer" at bounding box center [520, 567] width 455 height 35
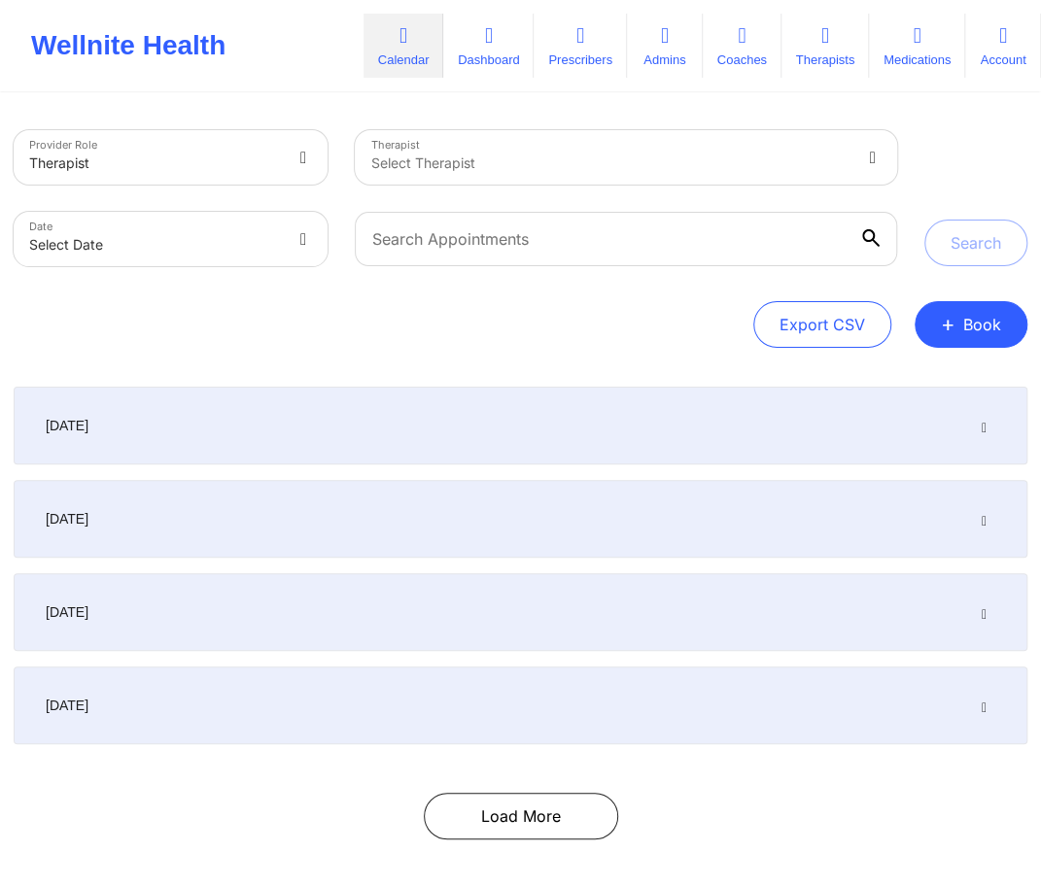
click at [945, 374] on div "Provider Role Therapist Therapist Select Therapist Date Select Date Search Expo…" at bounding box center [520, 491] width 1041 height 793
click at [979, 337] on button "+ Book" at bounding box center [971, 324] width 113 height 47
click at [944, 383] on button "Therapy Session" at bounding box center [938, 386] width 149 height 32
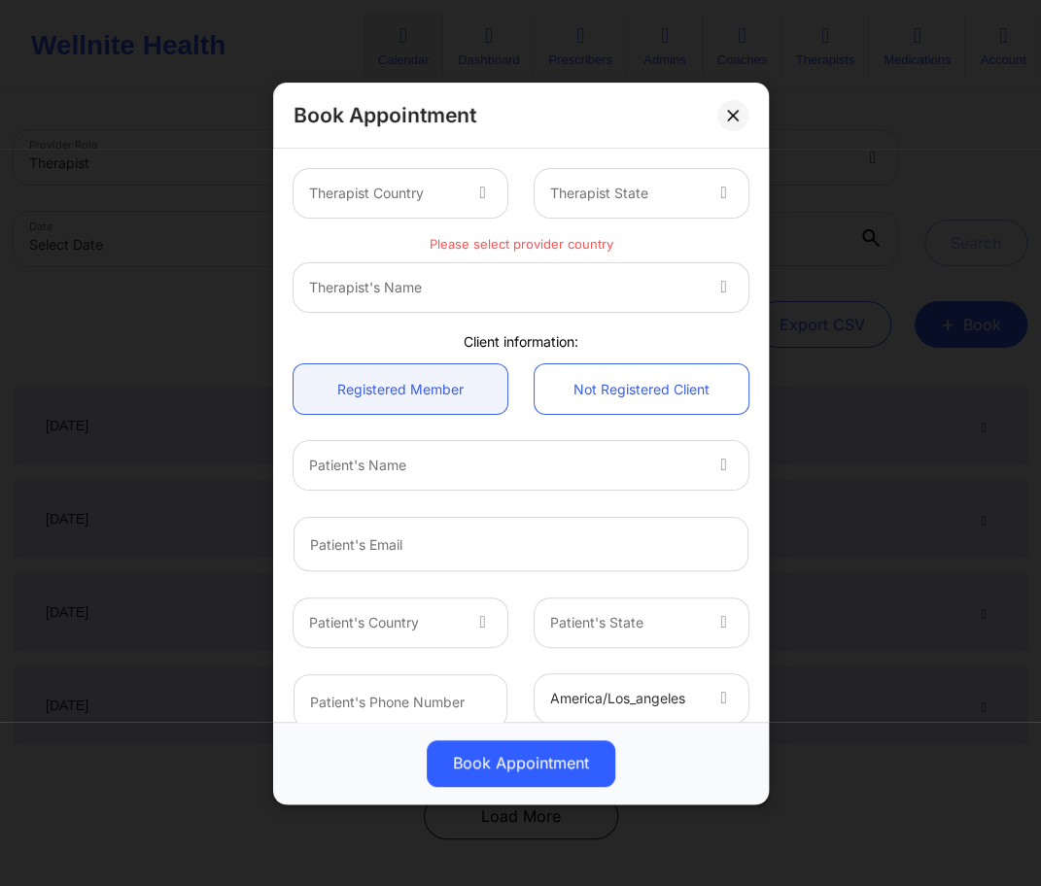
scroll to position [10, 0]
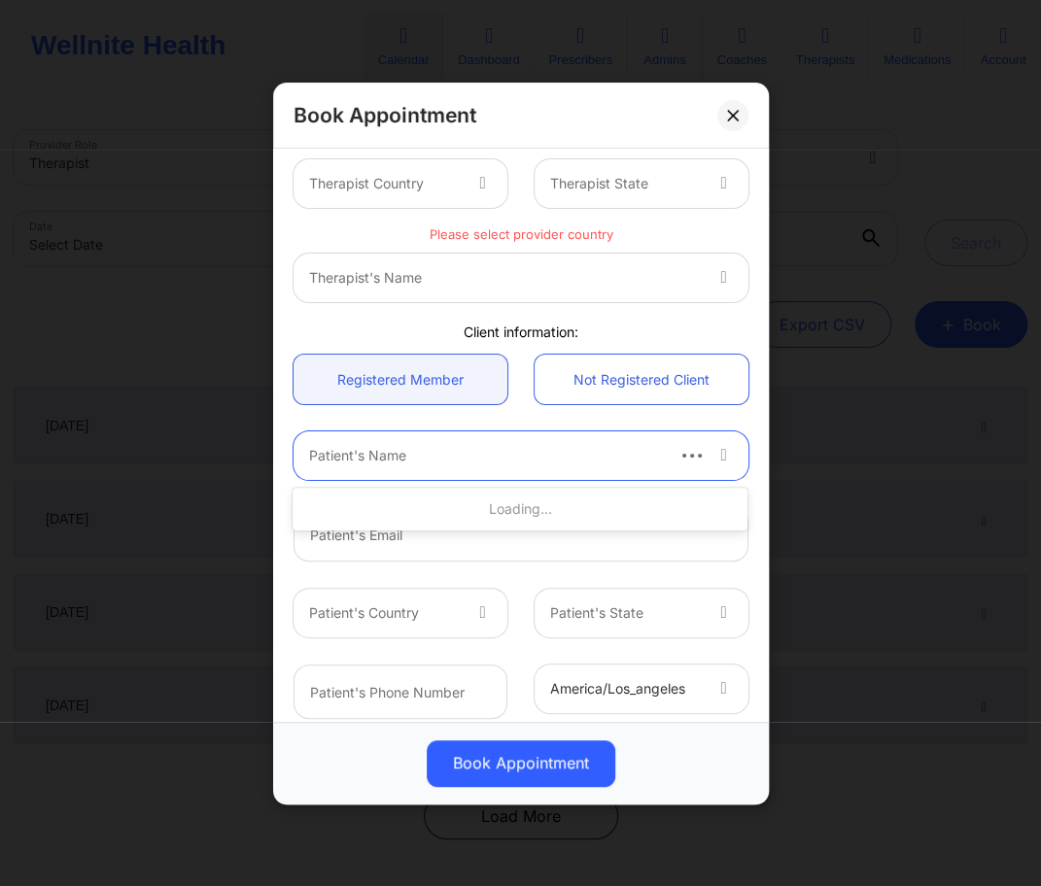
drag, startPoint x: 474, startPoint y: 462, endPoint x: 465, endPoint y: 464, distance: 9.9
click at [466, 464] on div at bounding box center [485, 455] width 352 height 23
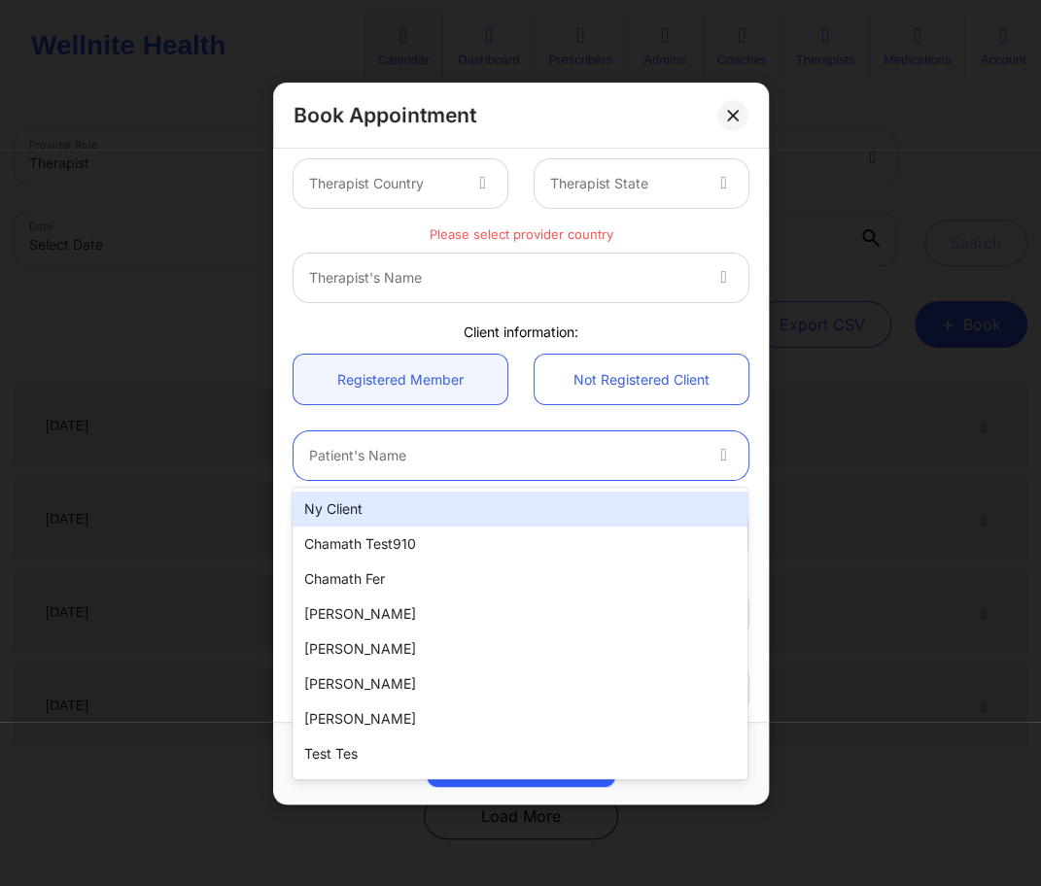
click at [531, 450] on div at bounding box center [504, 455] width 391 height 23
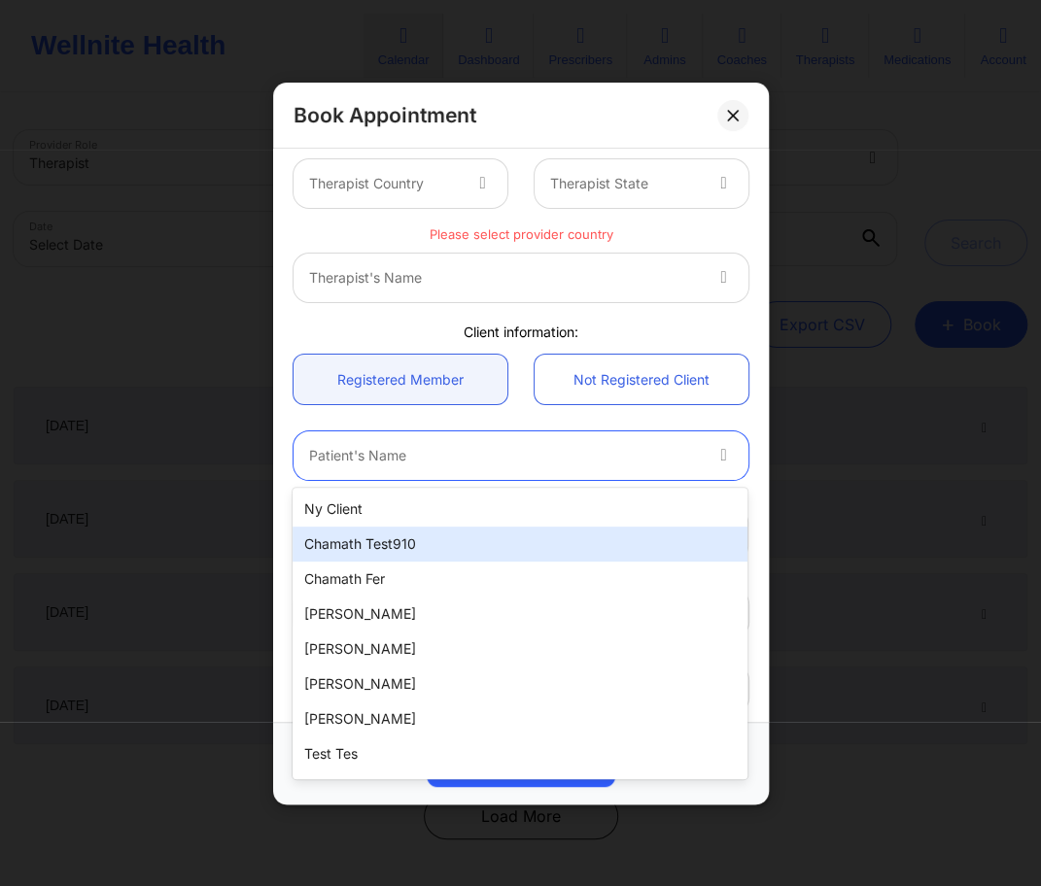
drag, startPoint x: 410, startPoint y: 541, endPoint x: 756, endPoint y: 498, distance: 348.8
click at [409, 541] on div "chamath test910" at bounding box center [520, 544] width 455 height 35
click at [756, 498] on div at bounding box center [521, 535] width 482 height 82
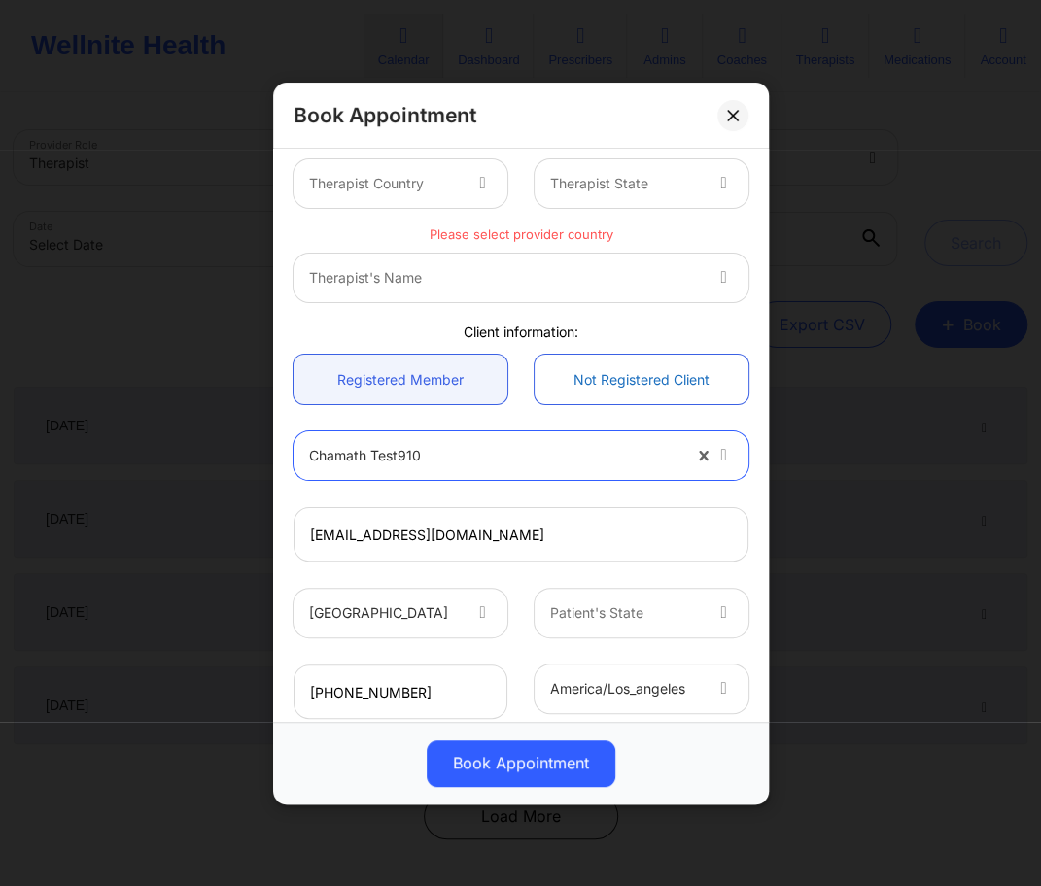
click at [756, 476] on div "option chamath test910, selected. chamath test910" at bounding box center [521, 456] width 482 height 49
click at [605, 418] on div "option chamath test910, selected. chamath test910" at bounding box center [521, 456] width 482 height 76
click at [579, 386] on link "Not Registered Client" at bounding box center [642, 380] width 214 height 50
type input "fernando91025@yopmail.com"
type input "+16282502474"
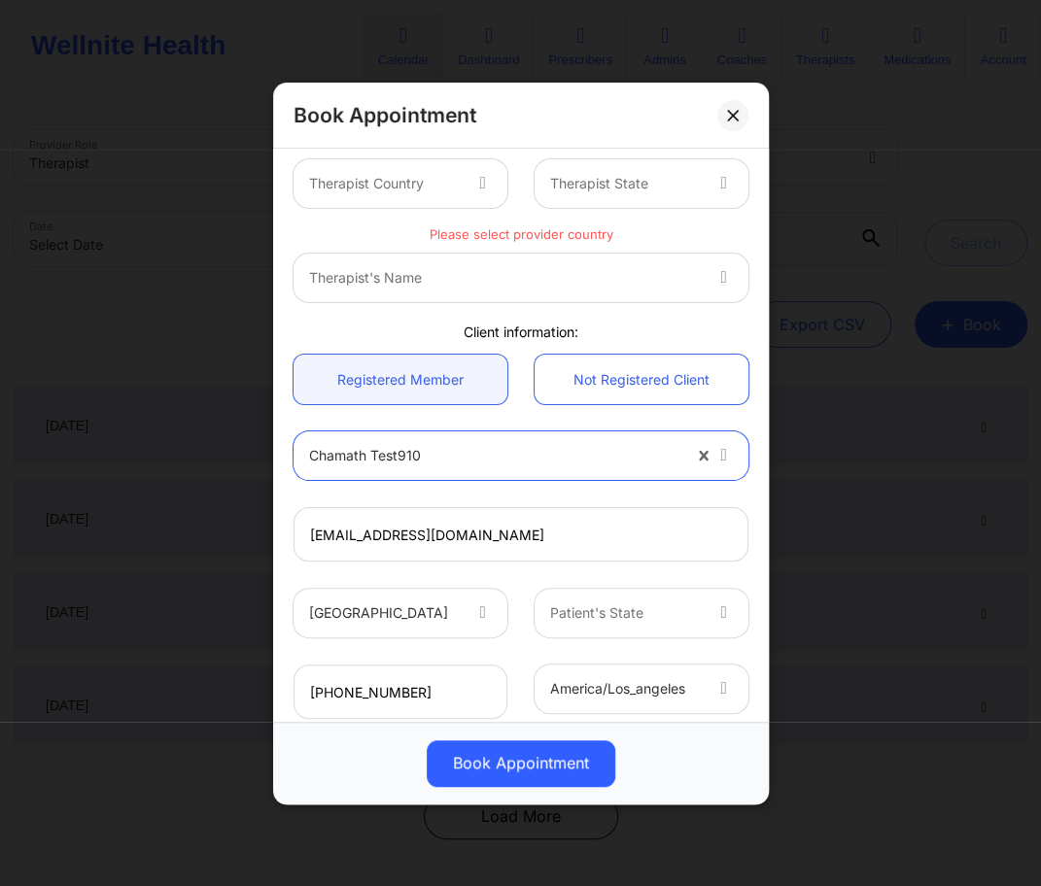
click at [434, 370] on link "Registered Member" at bounding box center [401, 380] width 214 height 50
click at [450, 563] on div "fernando91025@yopmail.com" at bounding box center [521, 535] width 482 height 82
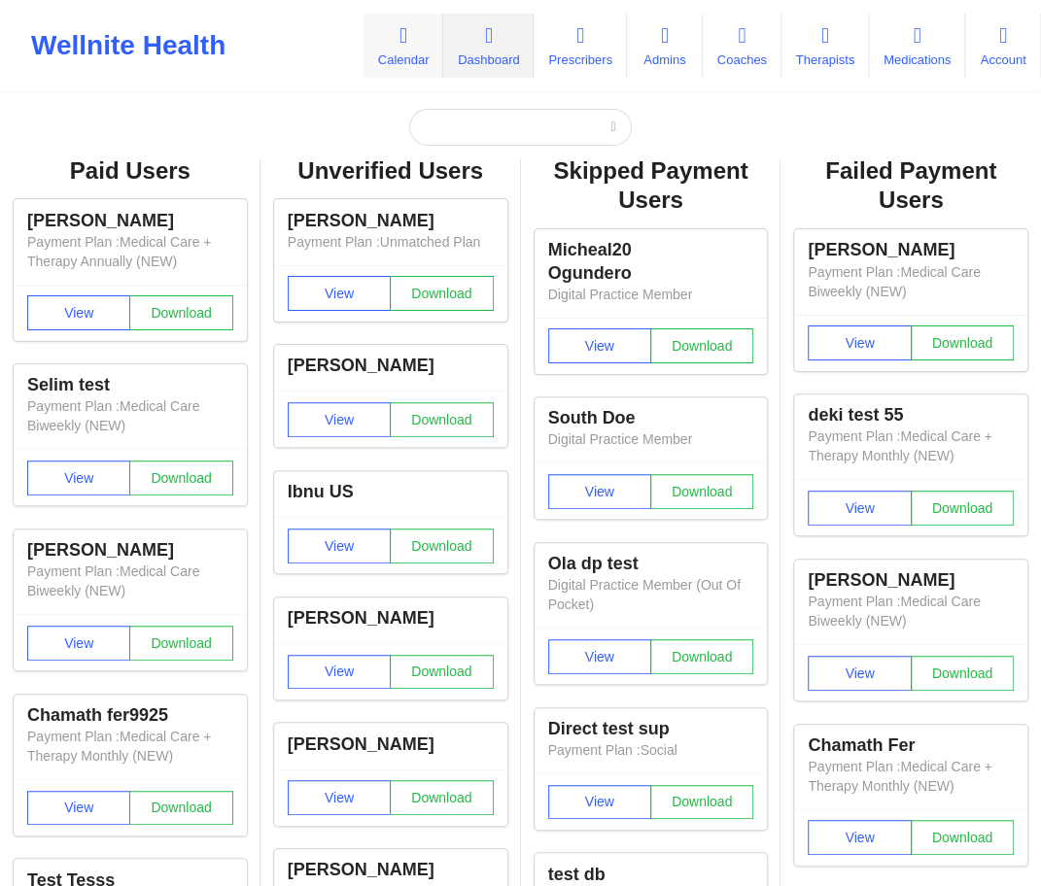
click at [391, 70] on link "Calendar" at bounding box center [404, 46] width 80 height 64
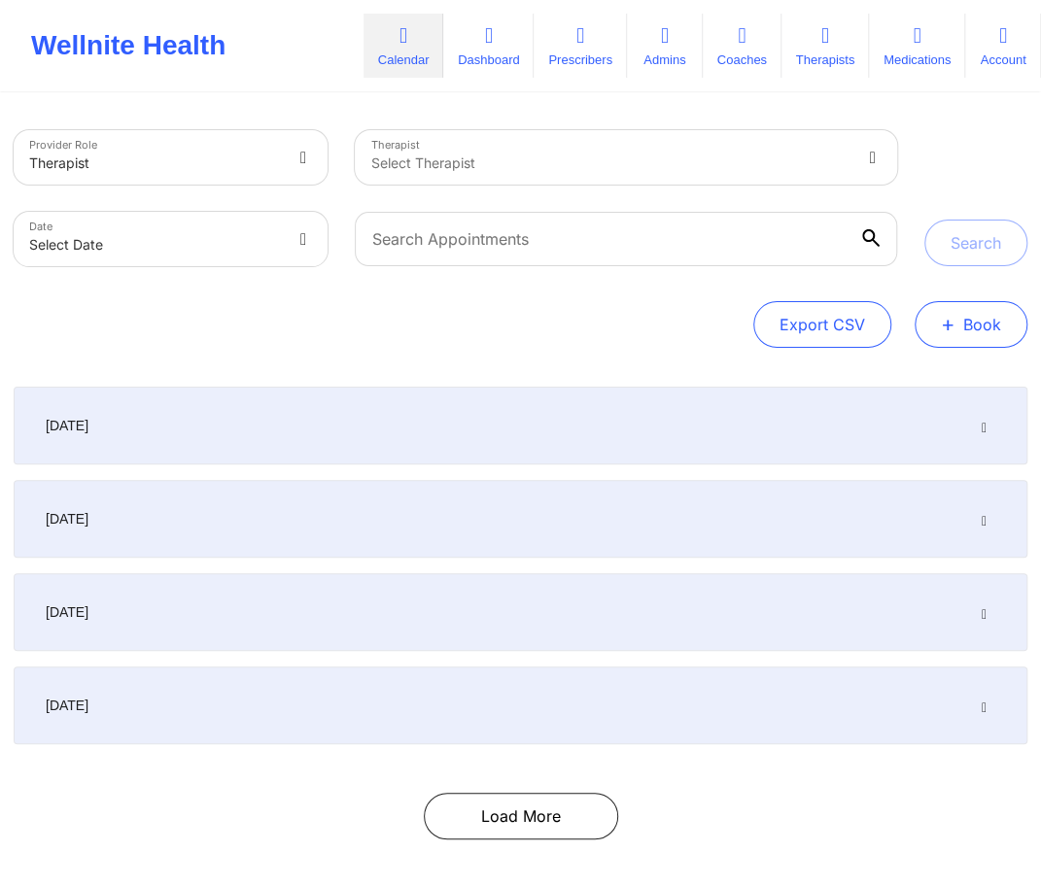
click at [991, 330] on button "+ Book" at bounding box center [971, 324] width 113 height 47
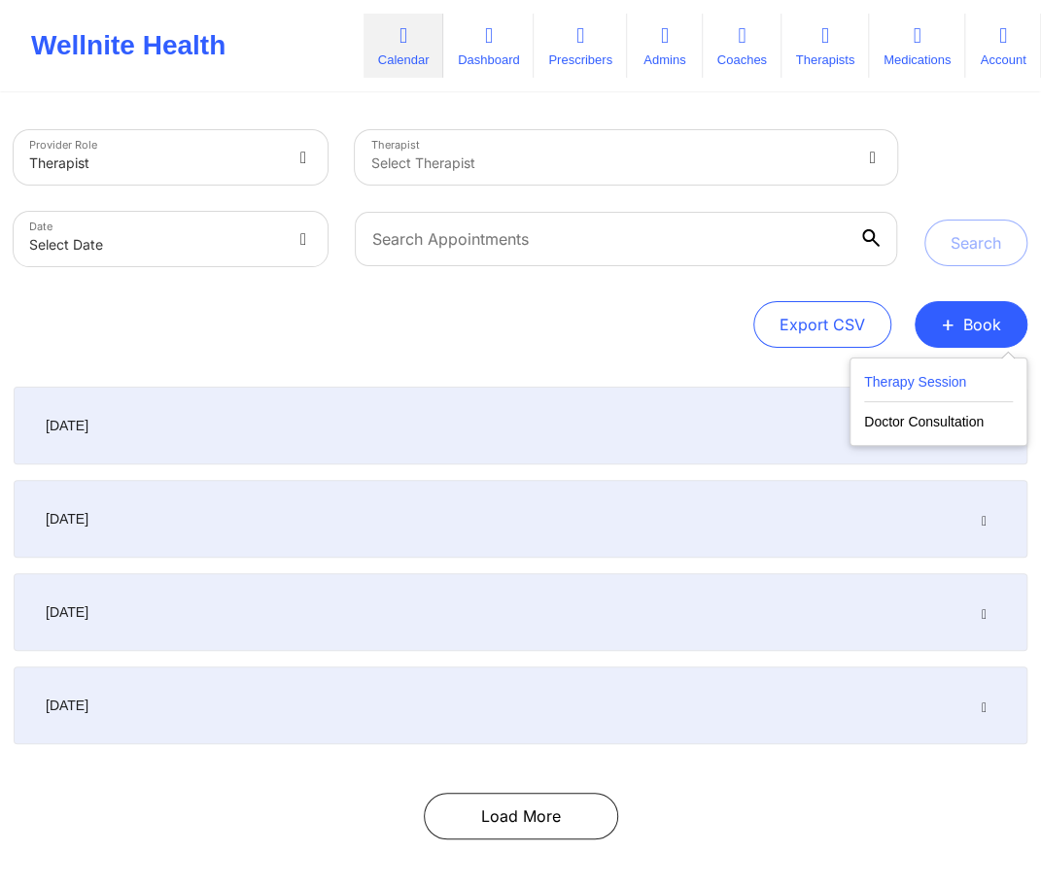
click at [979, 378] on button "Therapy Session" at bounding box center [938, 386] width 149 height 32
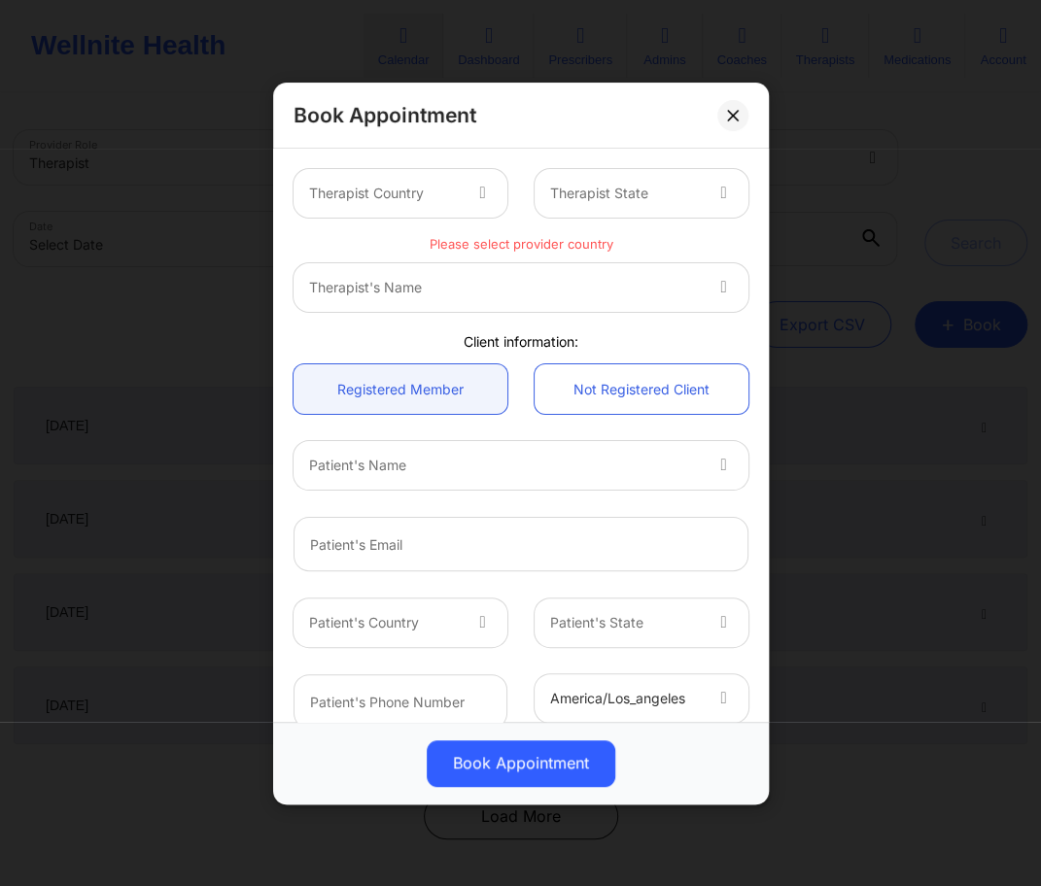
click at [604, 465] on div at bounding box center [504, 465] width 391 height 23
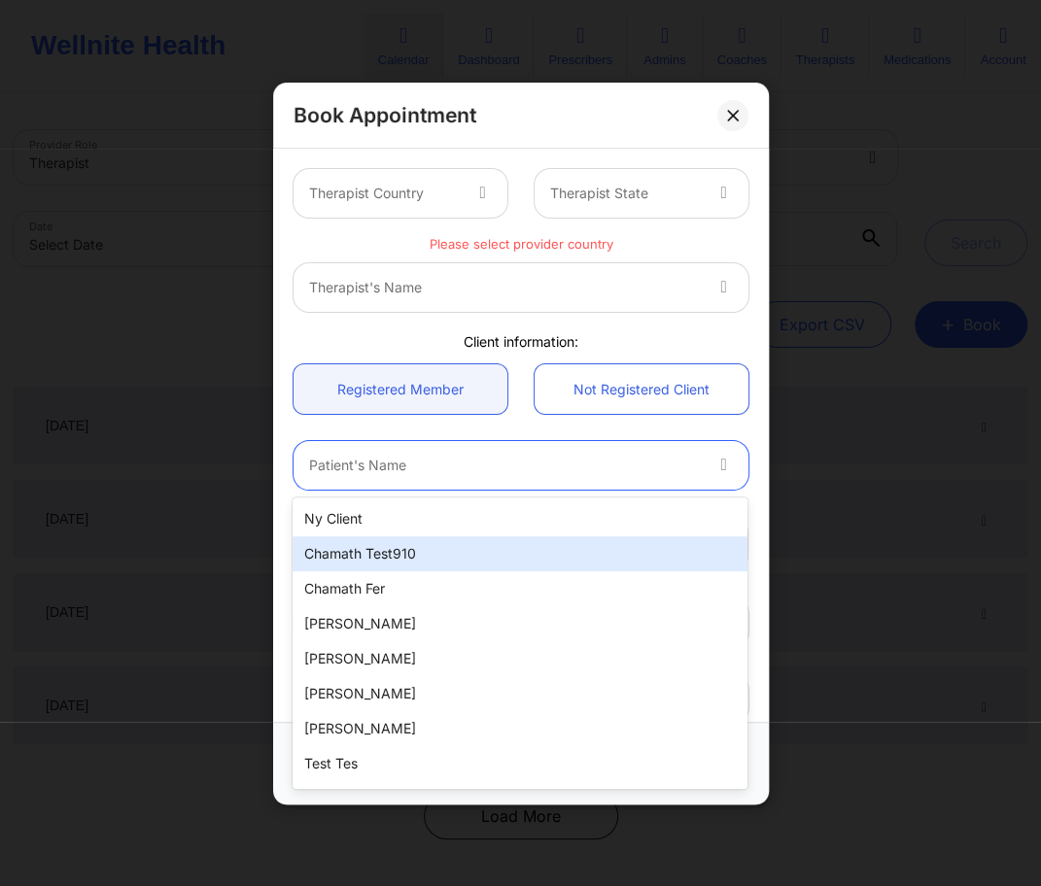
click at [473, 554] on div "chamath test910" at bounding box center [520, 554] width 455 height 35
